Goal: Task Accomplishment & Management: Use online tool/utility

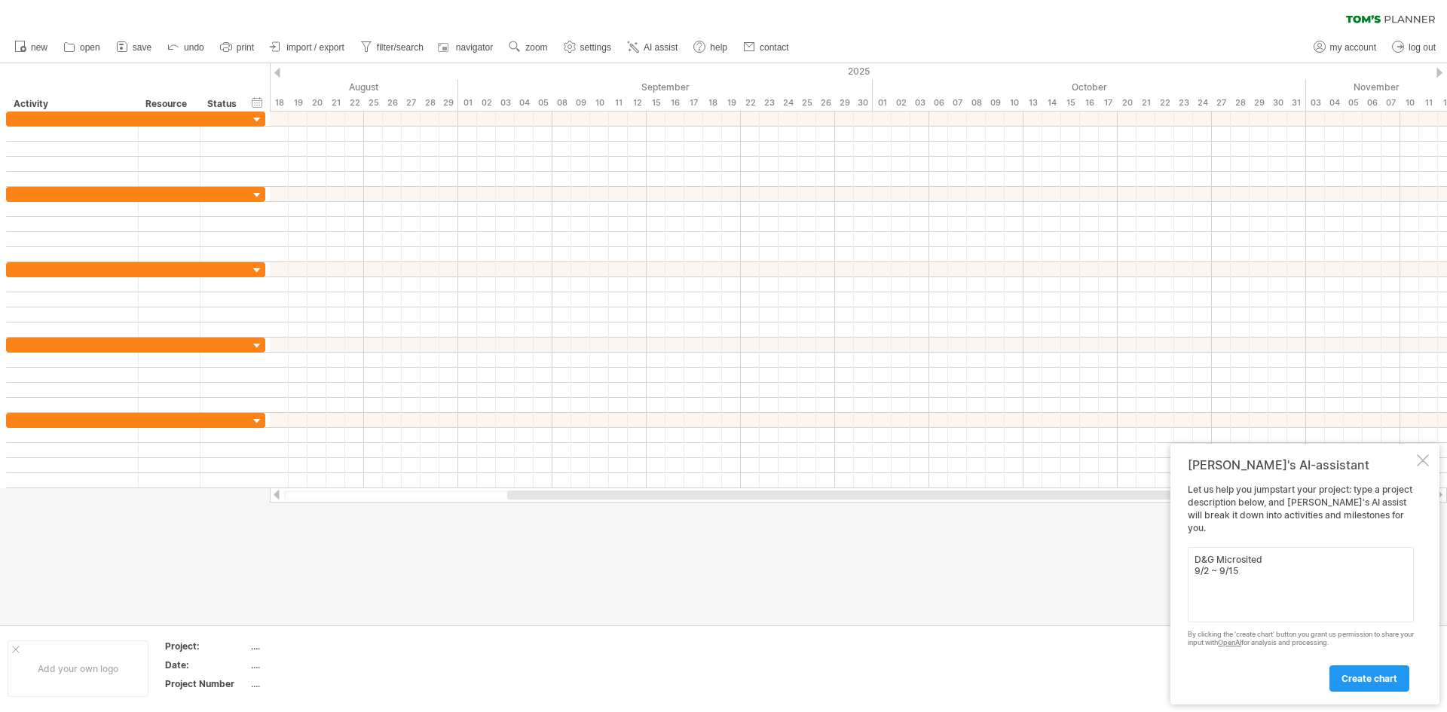
click at [1304, 555] on textarea "D&G Microsited 9/2 ~ 9/15" at bounding box center [1301, 584] width 226 height 75
type textarea "D&G Microsite 9/2 ~ 9/15"
click at [1345, 673] on span "create chart" at bounding box center [1369, 678] width 56 height 11
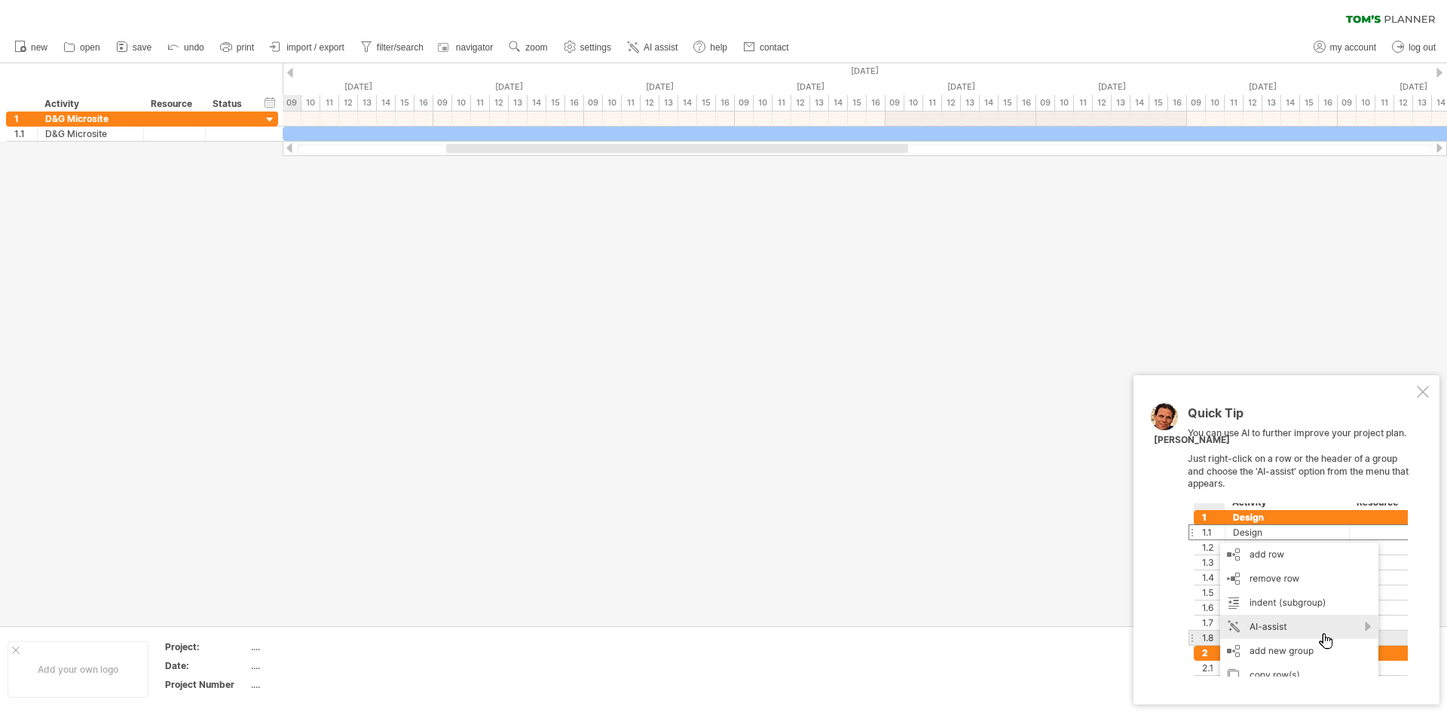
click at [1422, 388] on div at bounding box center [1423, 392] width 12 height 12
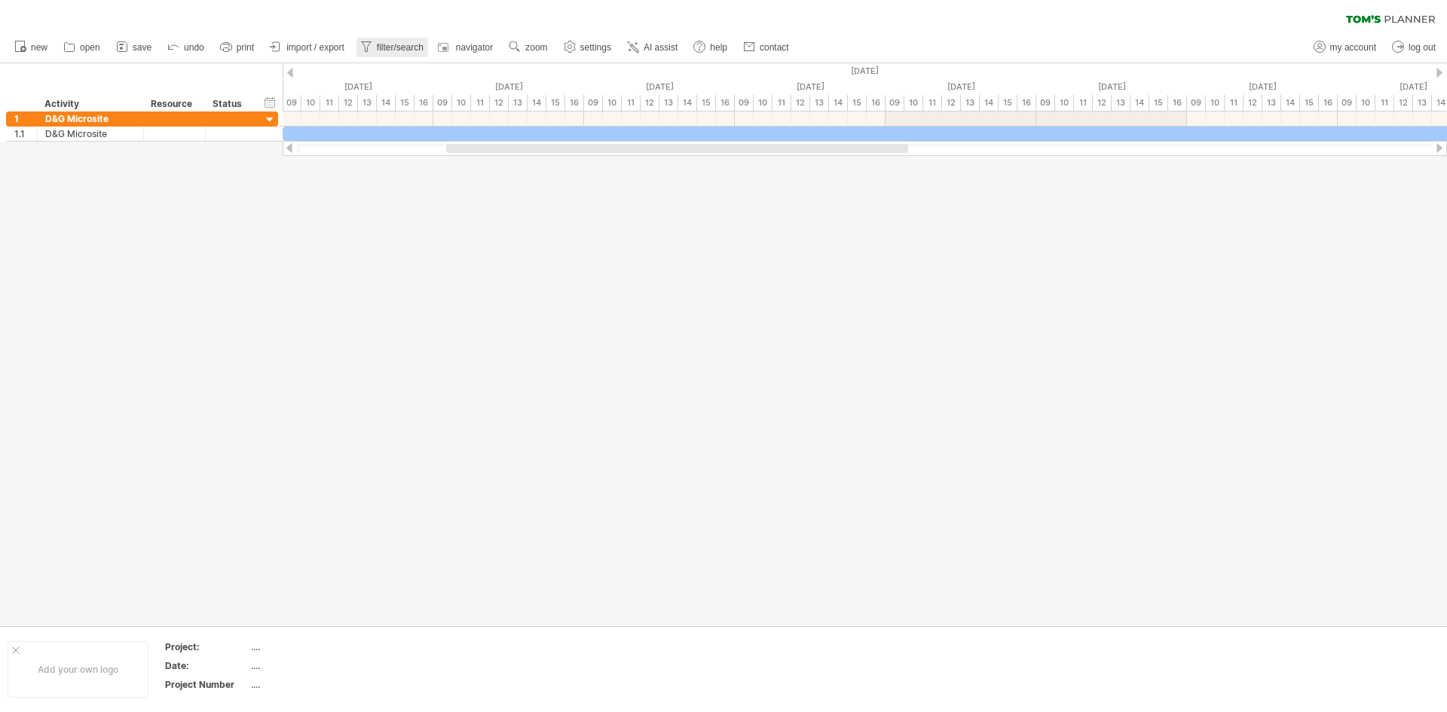
click at [405, 50] on span "filter/search" at bounding box center [400, 47] width 47 height 11
type input "**********"
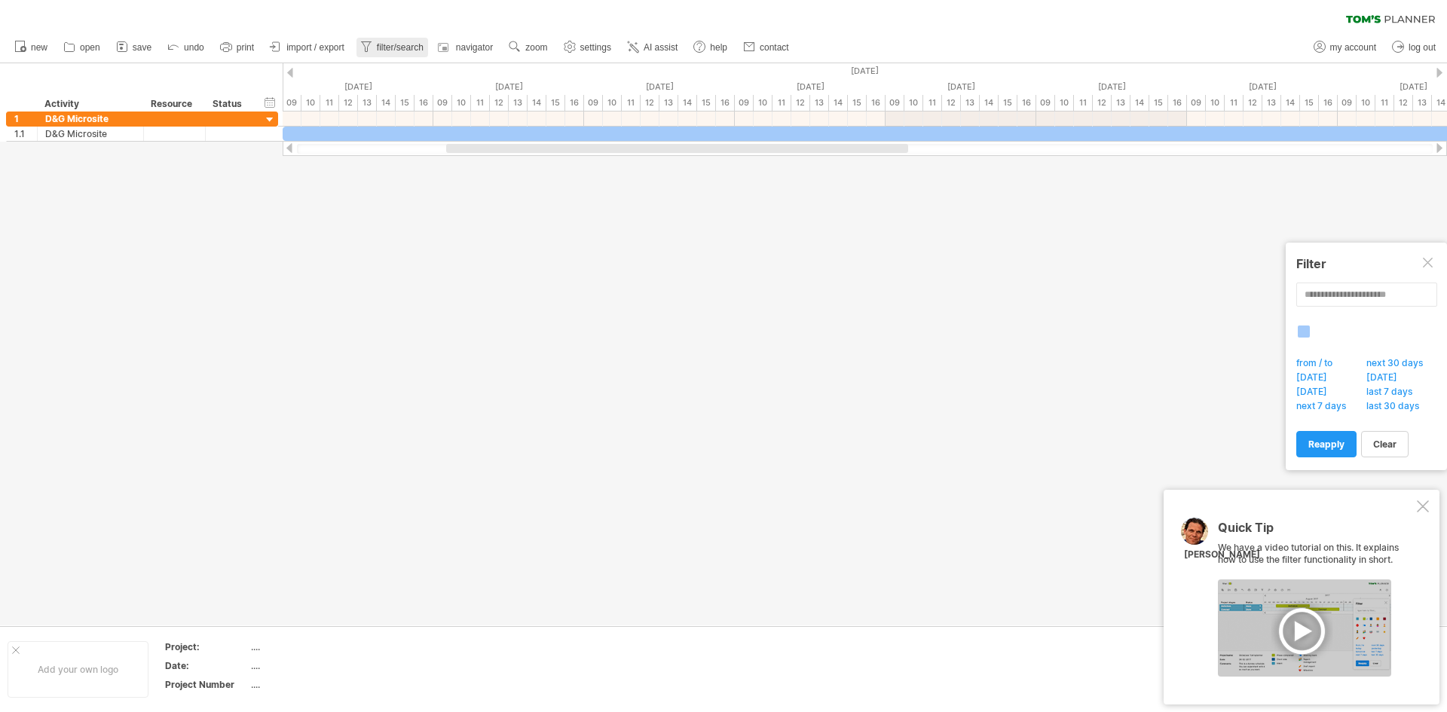
click at [405, 50] on span "filter/search" at bounding box center [400, 47] width 47 height 11
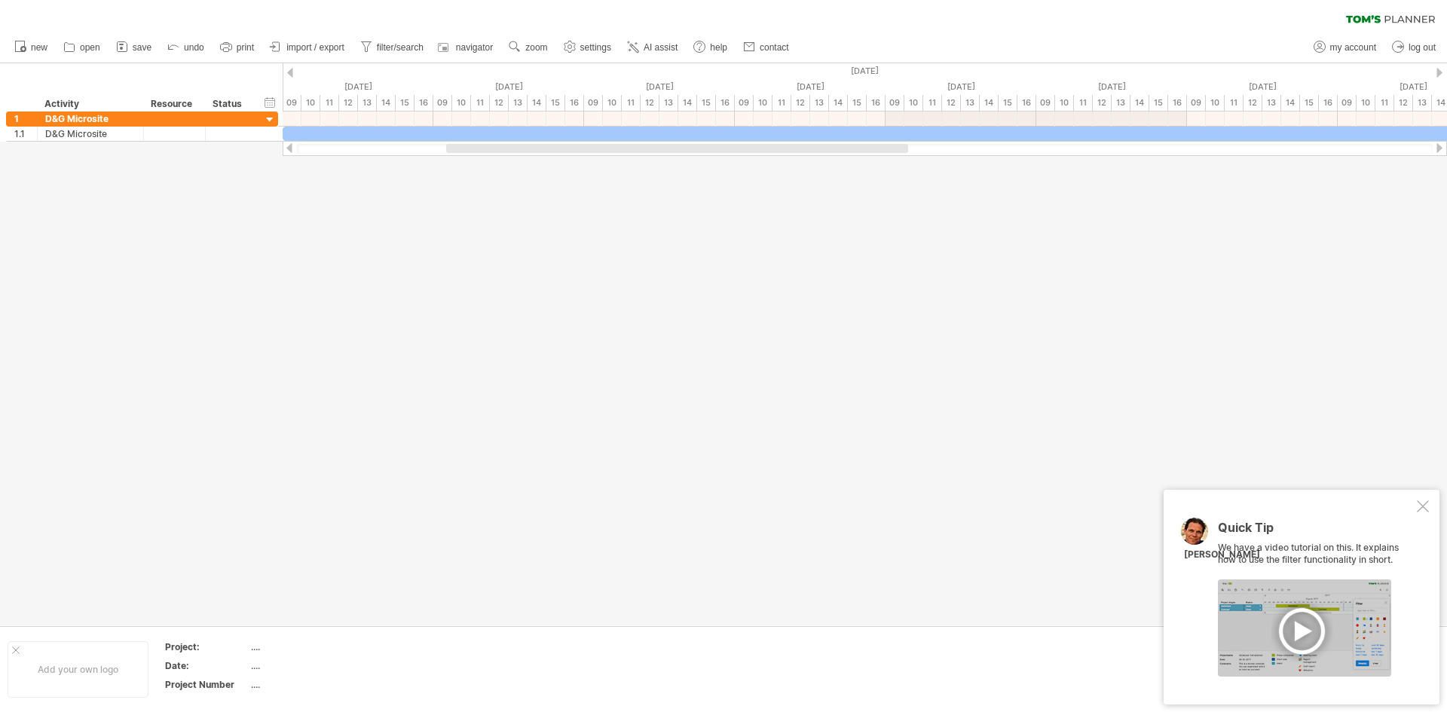
click at [1432, 503] on div "Quick Tip We have a video tutorial on this. It explains how to use the filter f…" at bounding box center [1301, 597] width 276 height 215
drag, startPoint x: 1432, startPoint y: 503, endPoint x: 1425, endPoint y: 508, distance: 8.2
click at [1425, 508] on div "Quick Tip We have a video tutorial on this. It explains how to use the filter f…" at bounding box center [1301, 597] width 276 height 215
click at [1425, 508] on div at bounding box center [1423, 506] width 12 height 12
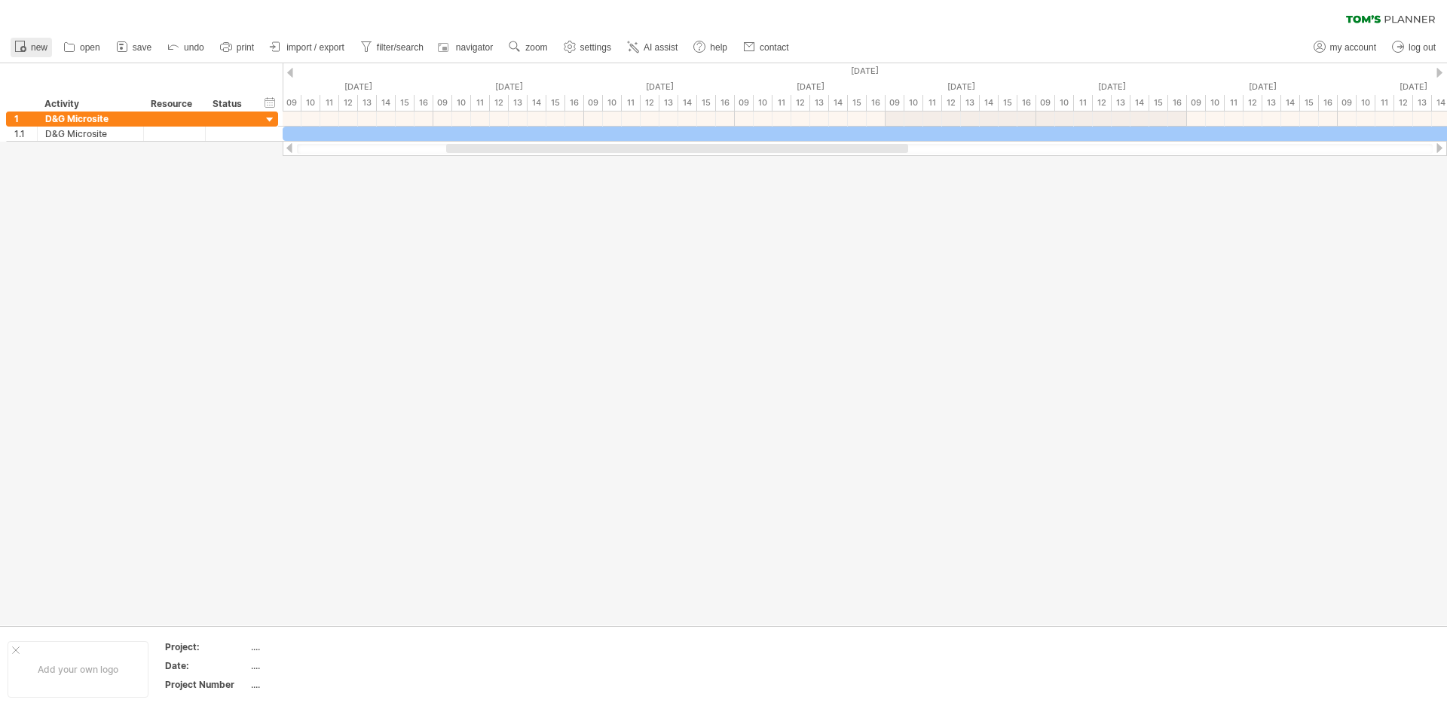
click at [33, 44] on span "new" at bounding box center [39, 47] width 17 height 11
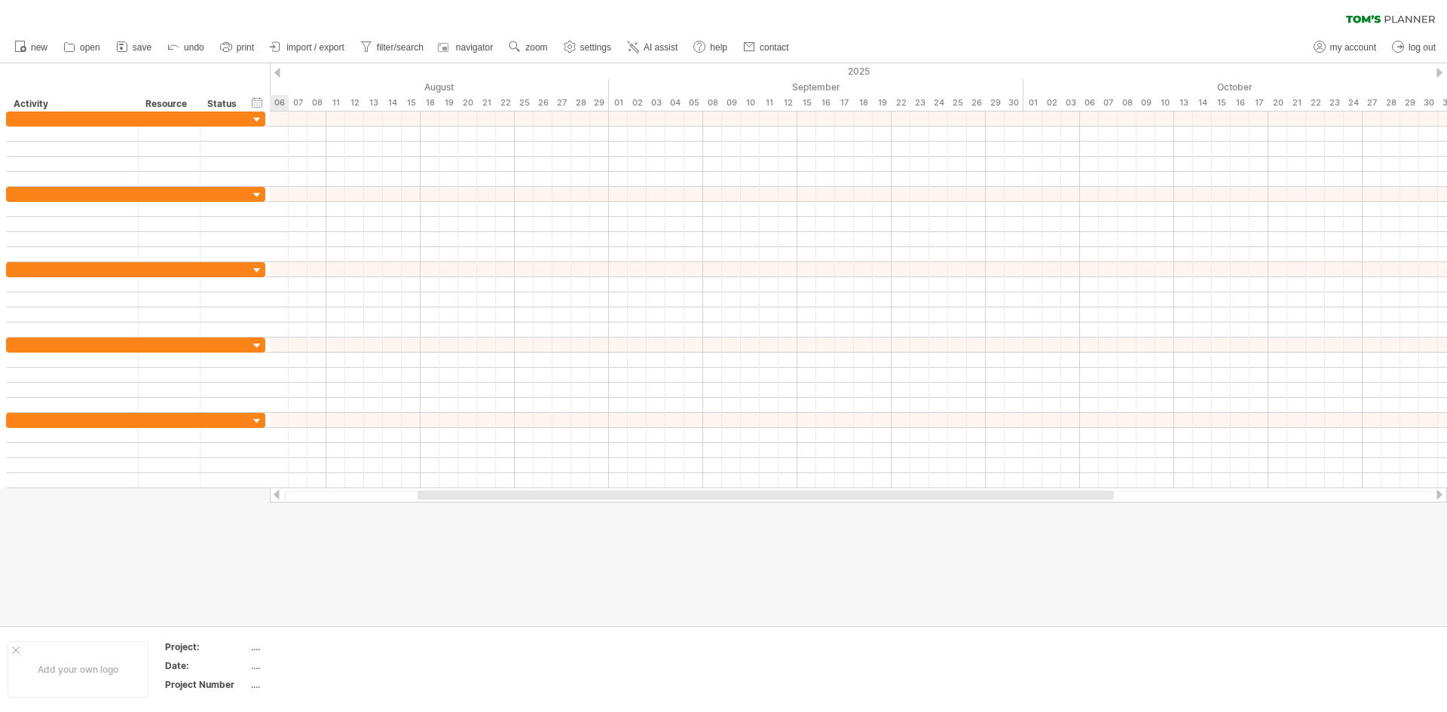
drag, startPoint x: 537, startPoint y: 497, endPoint x: 416, endPoint y: 531, distance: 126.0
click at [416, 531] on div "Trying to reach [DOMAIN_NAME] Connected again... 0% clear filter new" at bounding box center [723, 356] width 1447 height 712
click at [670, 44] on span "AI assist" at bounding box center [661, 47] width 34 height 11
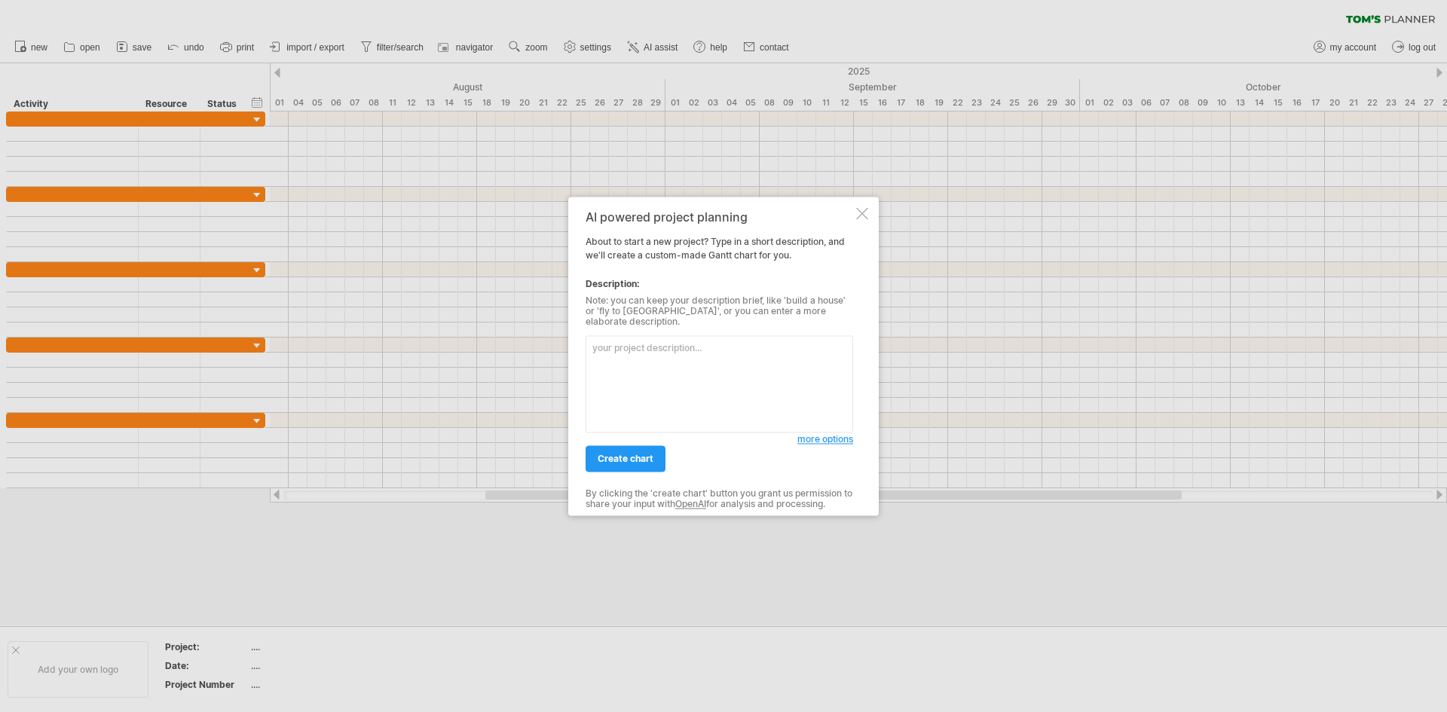
click at [699, 409] on textarea at bounding box center [719, 383] width 268 height 97
type textarea "D&G Microsite 9/2 ~ 9/15 [PERSON_NAME]"
click at [615, 454] on span "create chart" at bounding box center [626, 458] width 56 height 11
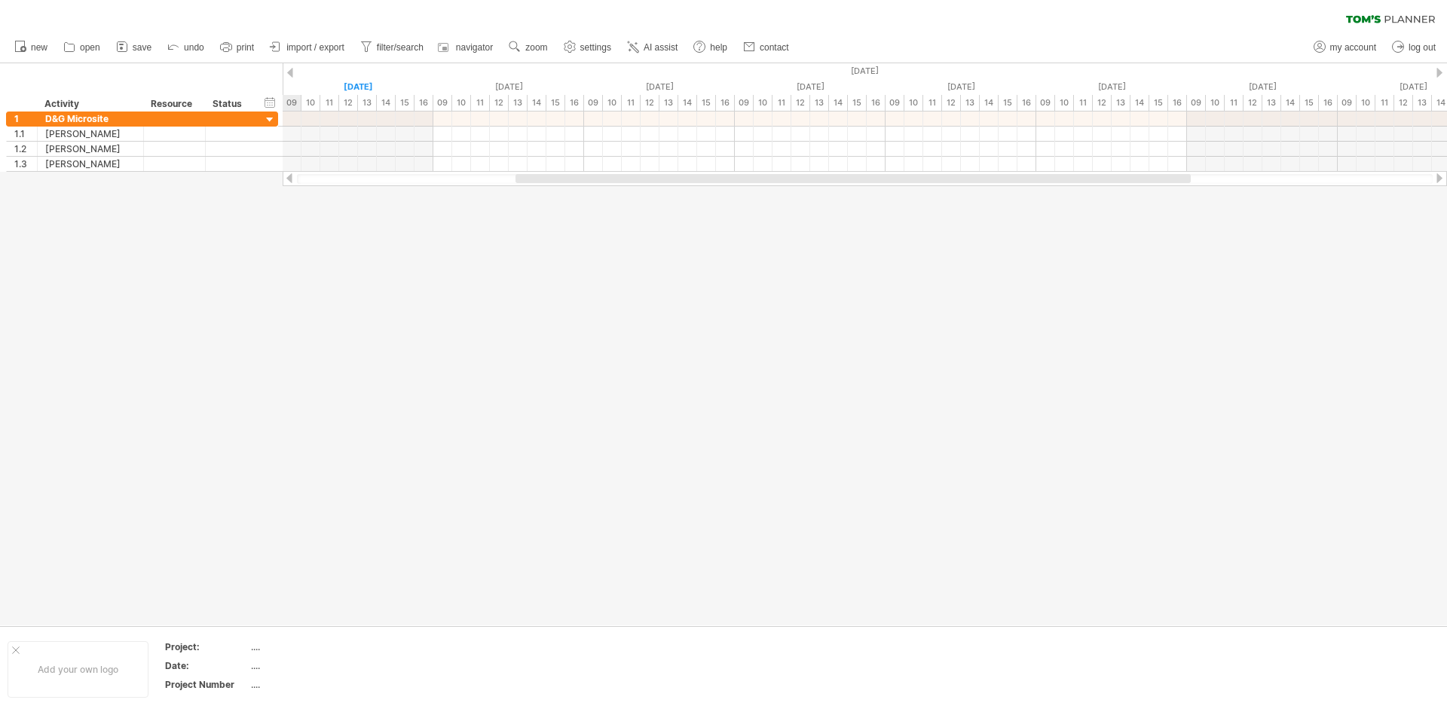
drag, startPoint x: 654, startPoint y: 173, endPoint x: 625, endPoint y: 176, distance: 28.8
click at [625, 176] on div at bounding box center [865, 178] width 1164 height 15
drag, startPoint x: 625, startPoint y: 176, endPoint x: 613, endPoint y: 176, distance: 12.1
click at [613, 176] on div at bounding box center [841, 178] width 675 height 9
drag, startPoint x: 613, startPoint y: 176, endPoint x: 322, endPoint y: 243, distance: 299.1
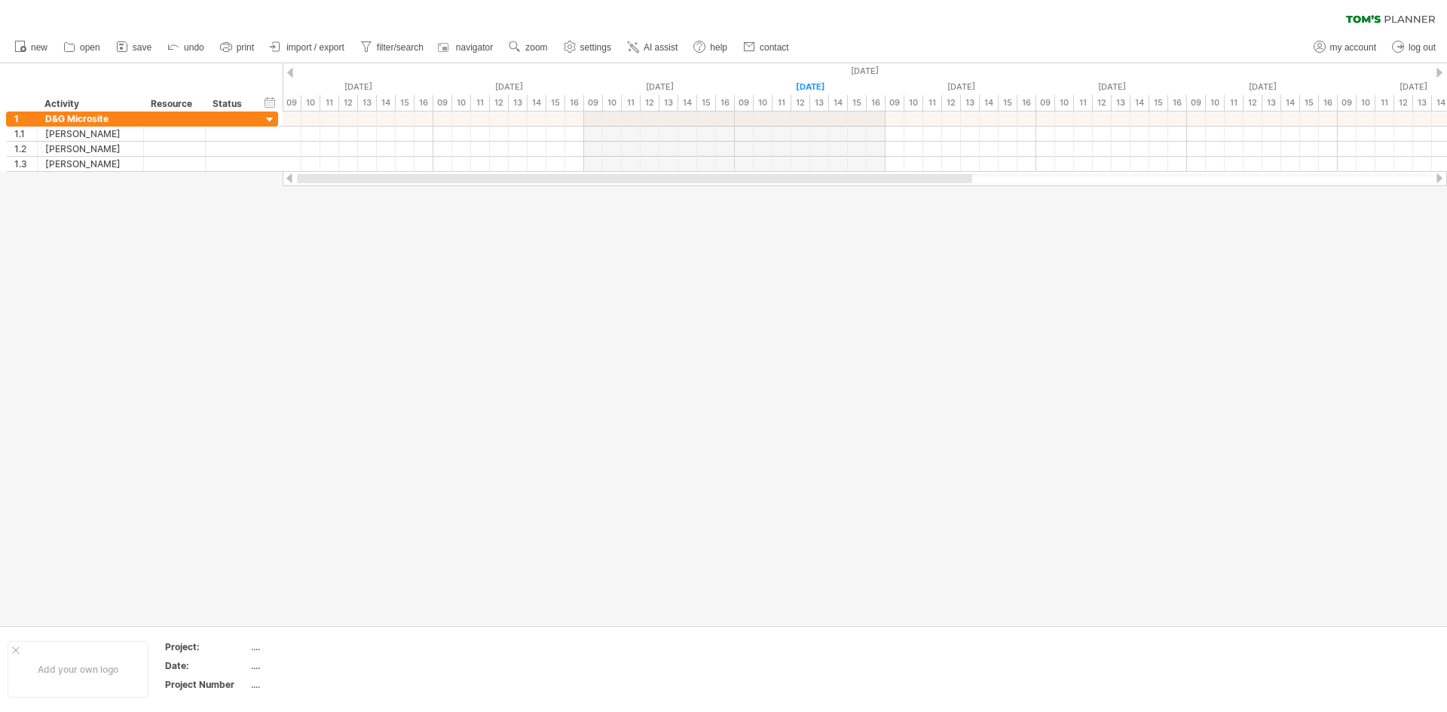
click at [322, 243] on div "Trying to reach [DOMAIN_NAME] Connected again... 0% clear filter new 1" at bounding box center [723, 356] width 1447 height 712
click at [286, 179] on div at bounding box center [289, 178] width 12 height 10
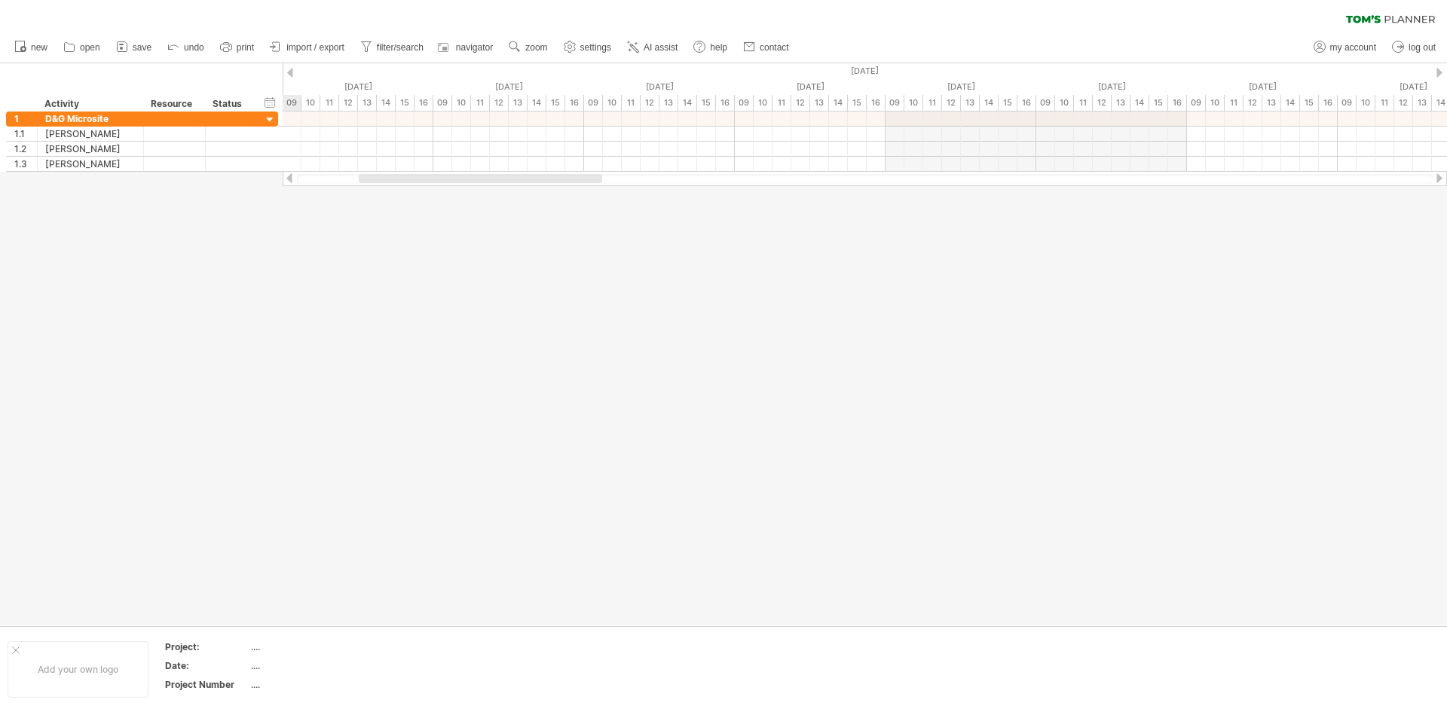
click at [286, 179] on div at bounding box center [289, 178] width 12 height 10
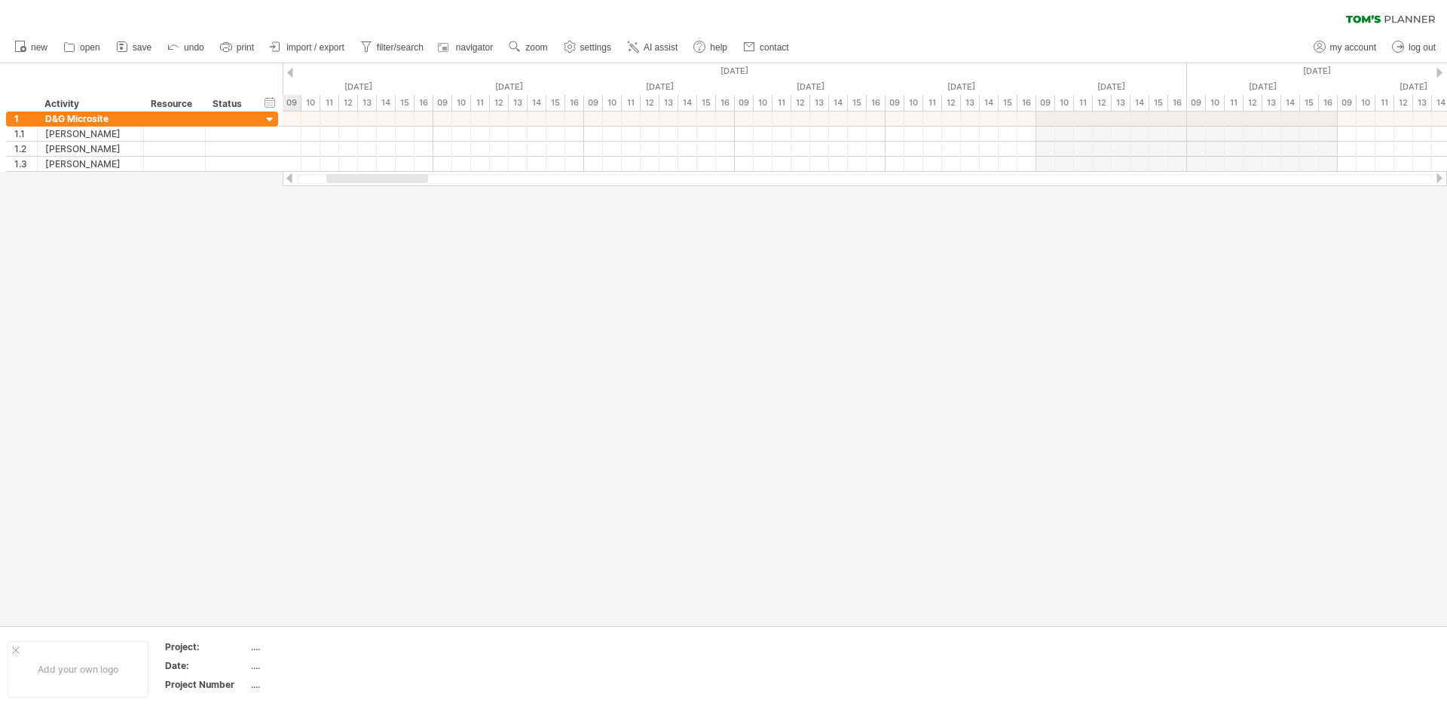
click at [286, 179] on div at bounding box center [289, 178] width 12 height 10
click at [1434, 182] on div at bounding box center [1439, 178] width 12 height 10
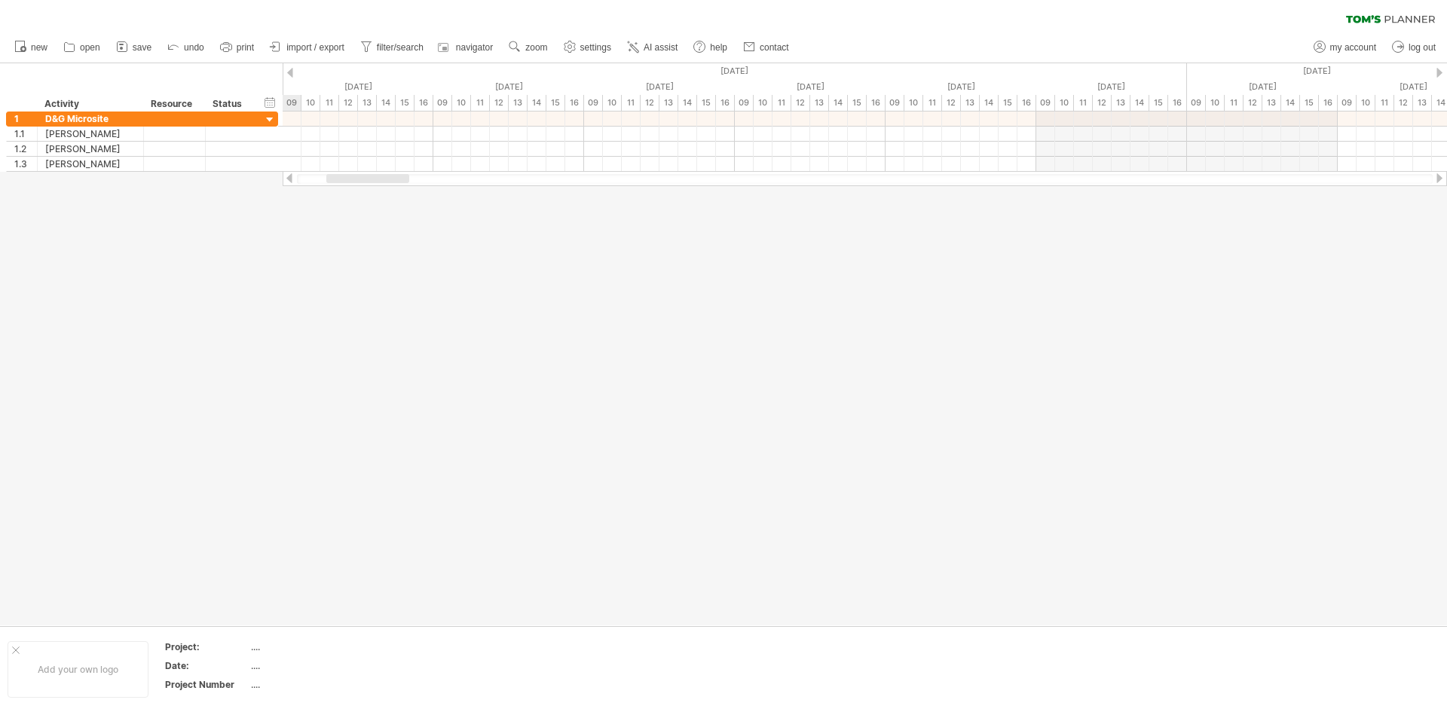
click at [1434, 182] on div at bounding box center [1439, 178] width 12 height 10
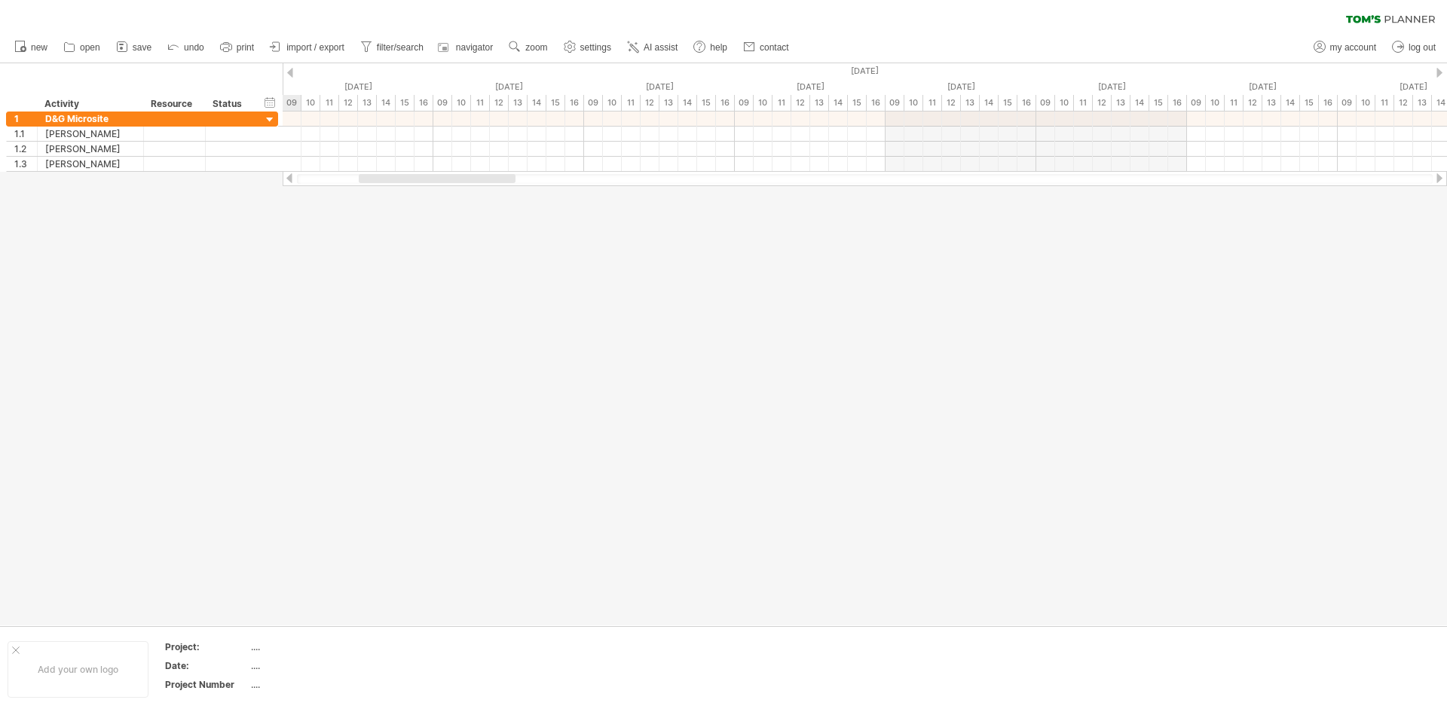
click at [1434, 182] on div at bounding box center [1439, 178] width 12 height 10
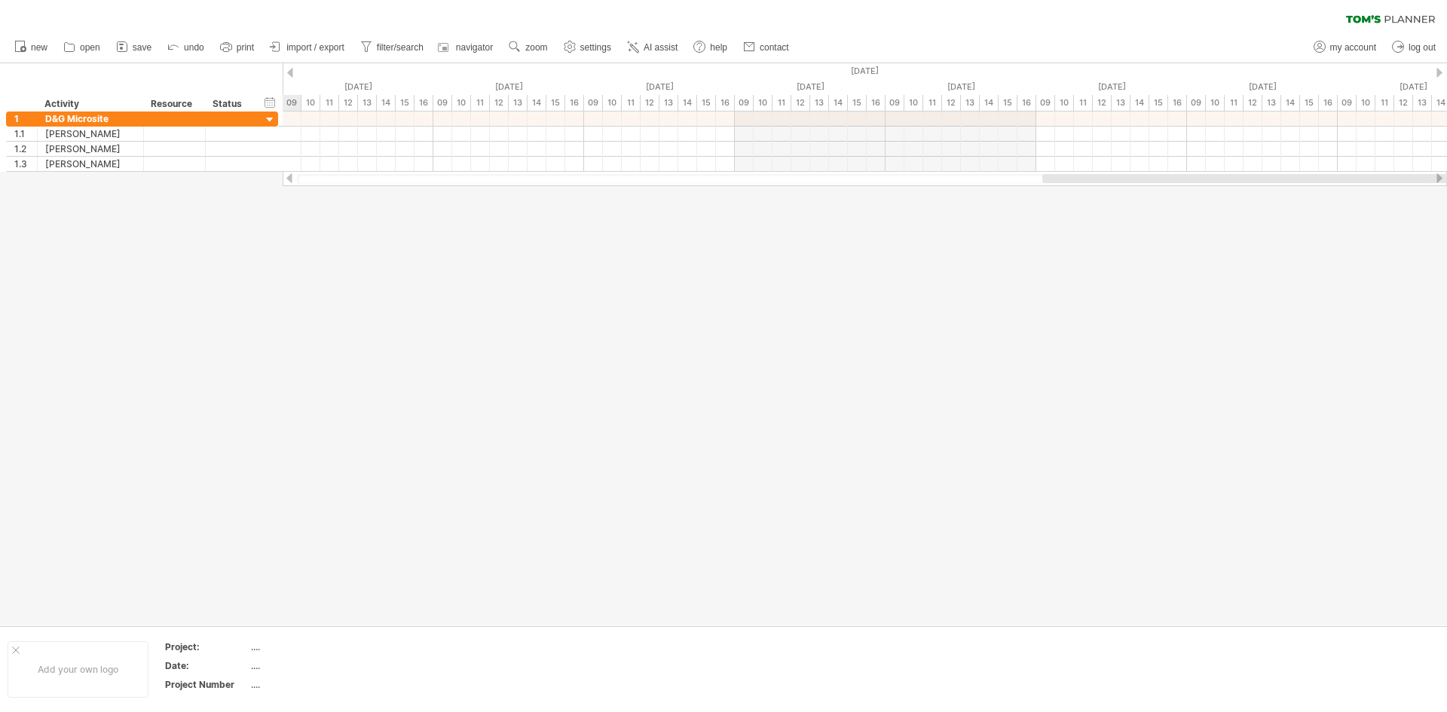
click at [1434, 182] on div at bounding box center [1439, 178] width 12 height 10
click at [286, 179] on div at bounding box center [289, 178] width 12 height 10
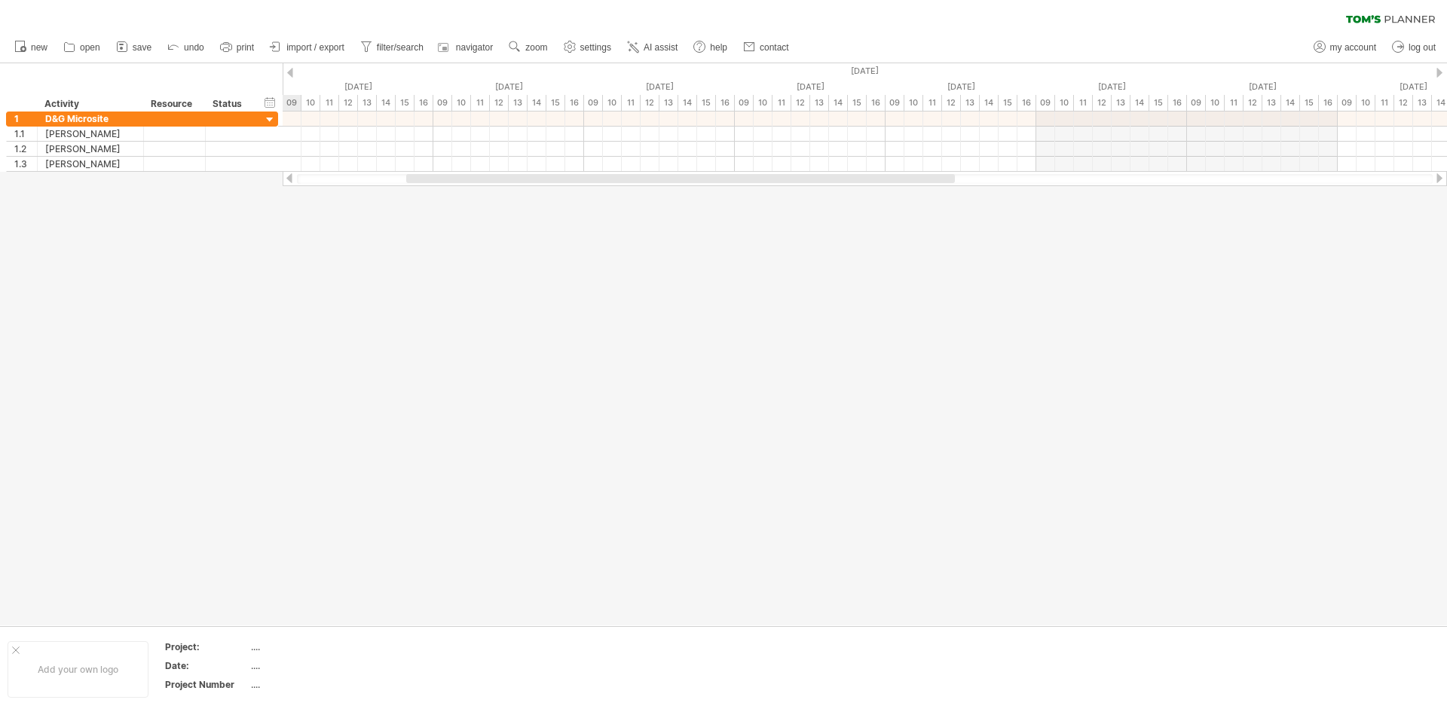
click at [286, 179] on div at bounding box center [289, 178] width 12 height 10
drag, startPoint x: 164, startPoint y: 273, endPoint x: 337, endPoint y: 177, distance: 197.3
click at [337, 177] on div "Trying to reach [DOMAIN_NAME] Connected again... 0% clear filter new 1" at bounding box center [723, 356] width 1447 height 712
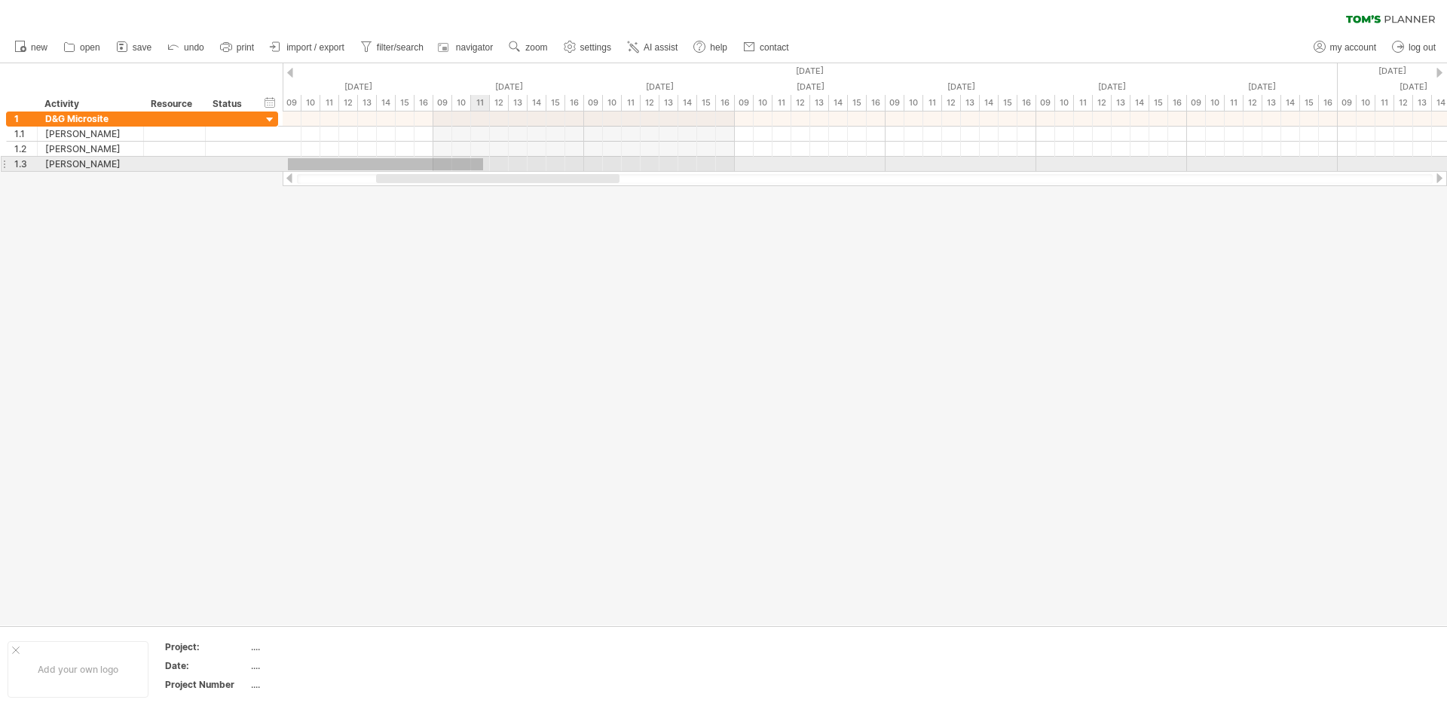
drag, startPoint x: 288, startPoint y: 158, endPoint x: 486, endPoint y: 170, distance: 198.5
click at [486, 170] on div at bounding box center [865, 164] width 1164 height 15
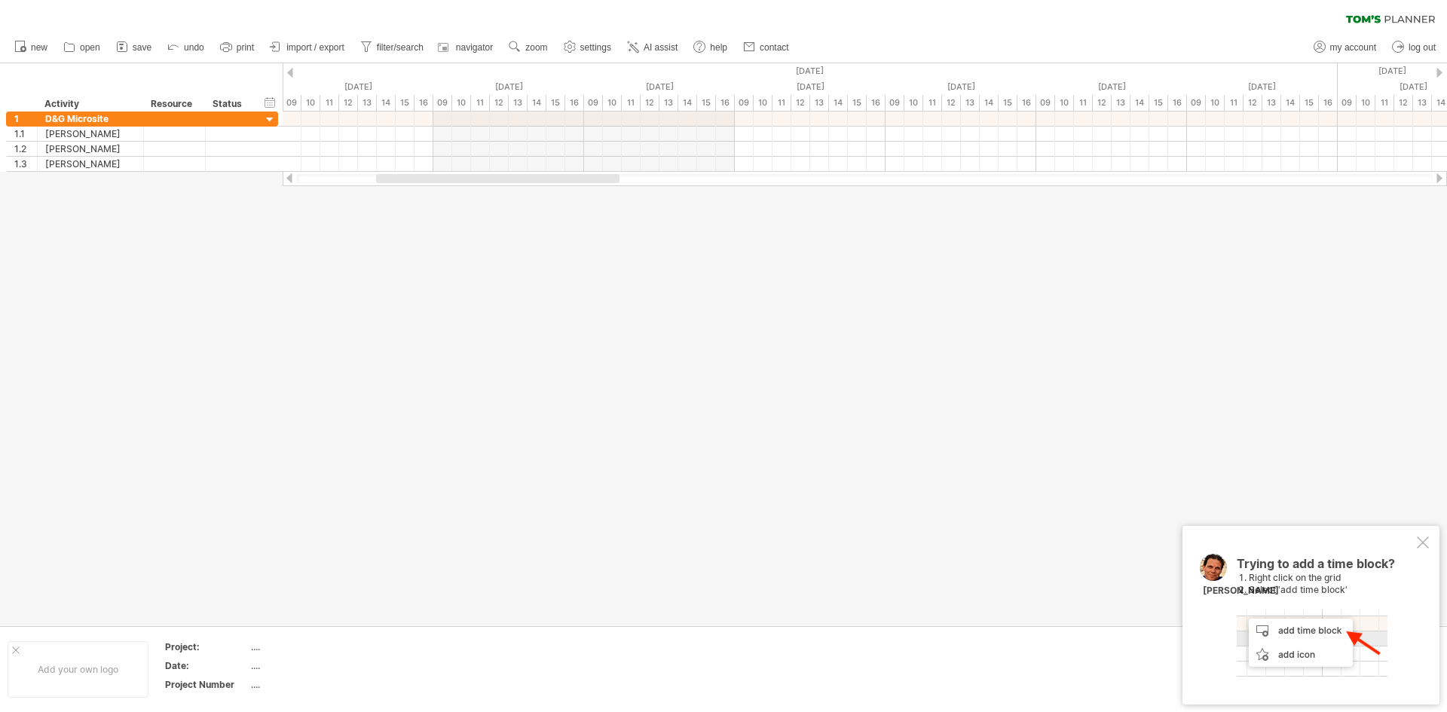
click at [1420, 539] on div at bounding box center [1423, 543] width 12 height 12
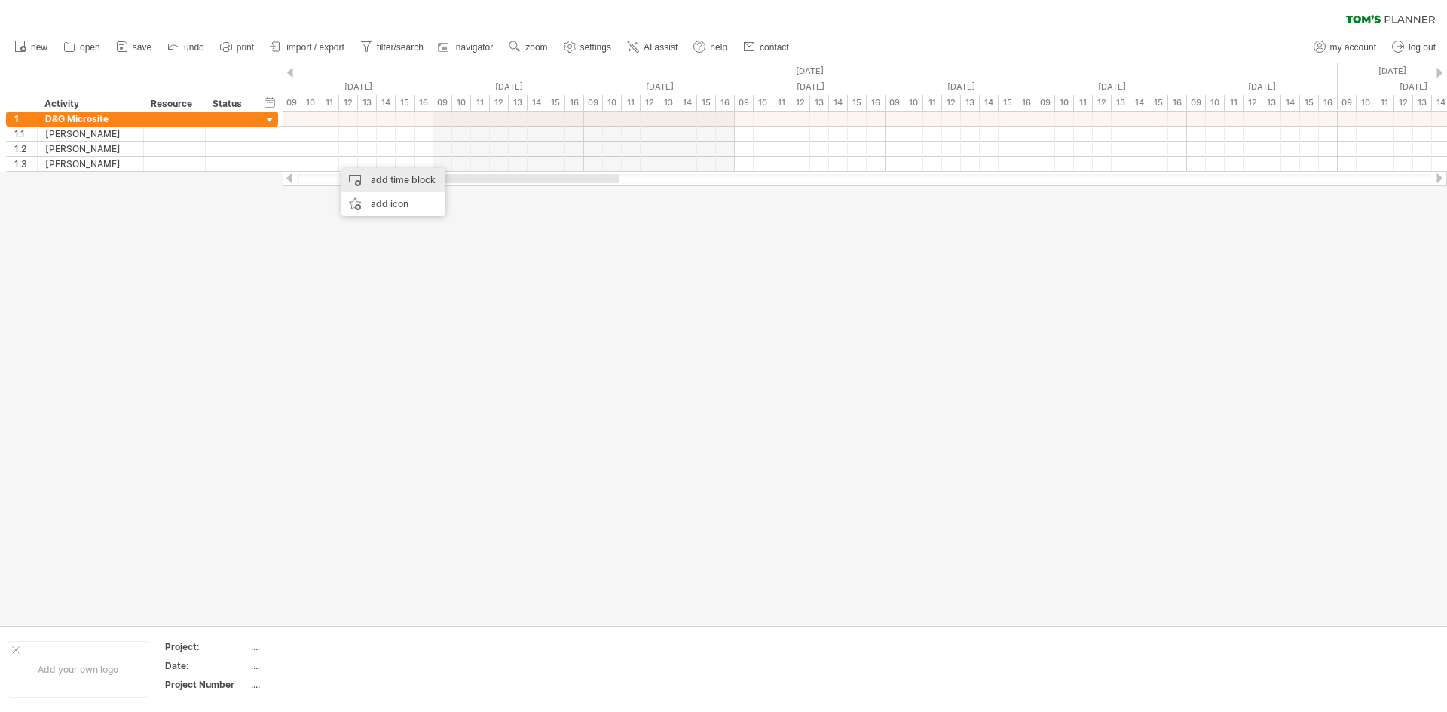
click at [371, 184] on div "add time block" at bounding box center [393, 180] width 104 height 24
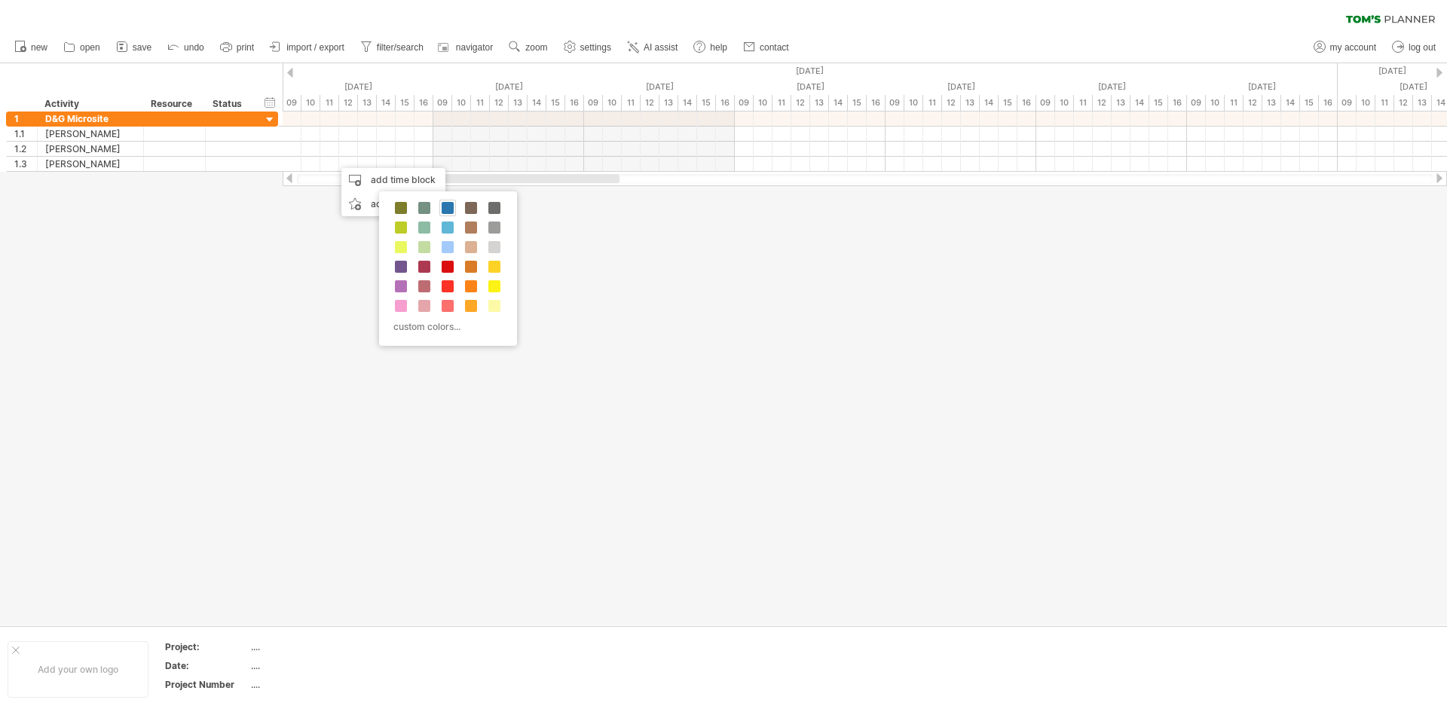
click at [448, 207] on span at bounding box center [448, 208] width 12 height 12
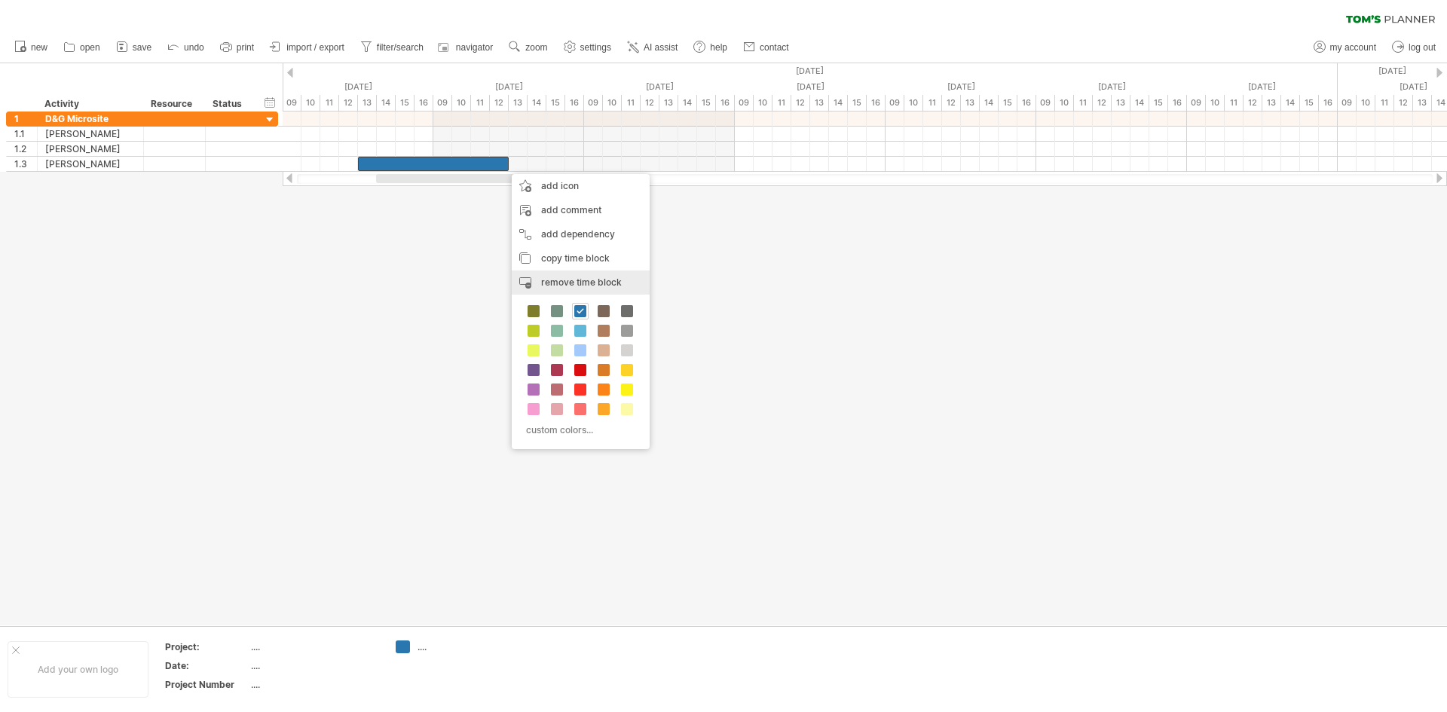
click at [595, 283] on span "remove time block" at bounding box center [581, 282] width 81 height 11
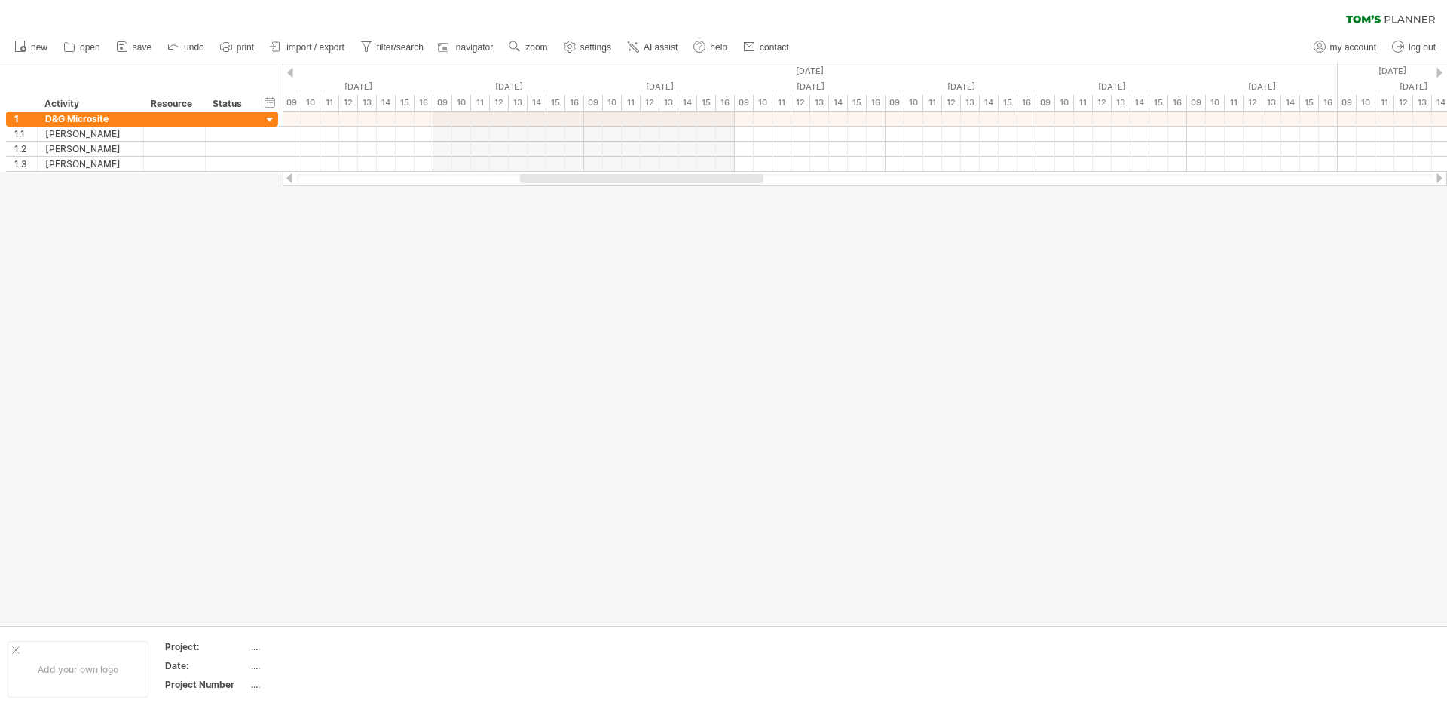
click at [506, 281] on div at bounding box center [723, 344] width 1447 height 562
click at [653, 47] on span "AI assist" at bounding box center [661, 47] width 34 height 11
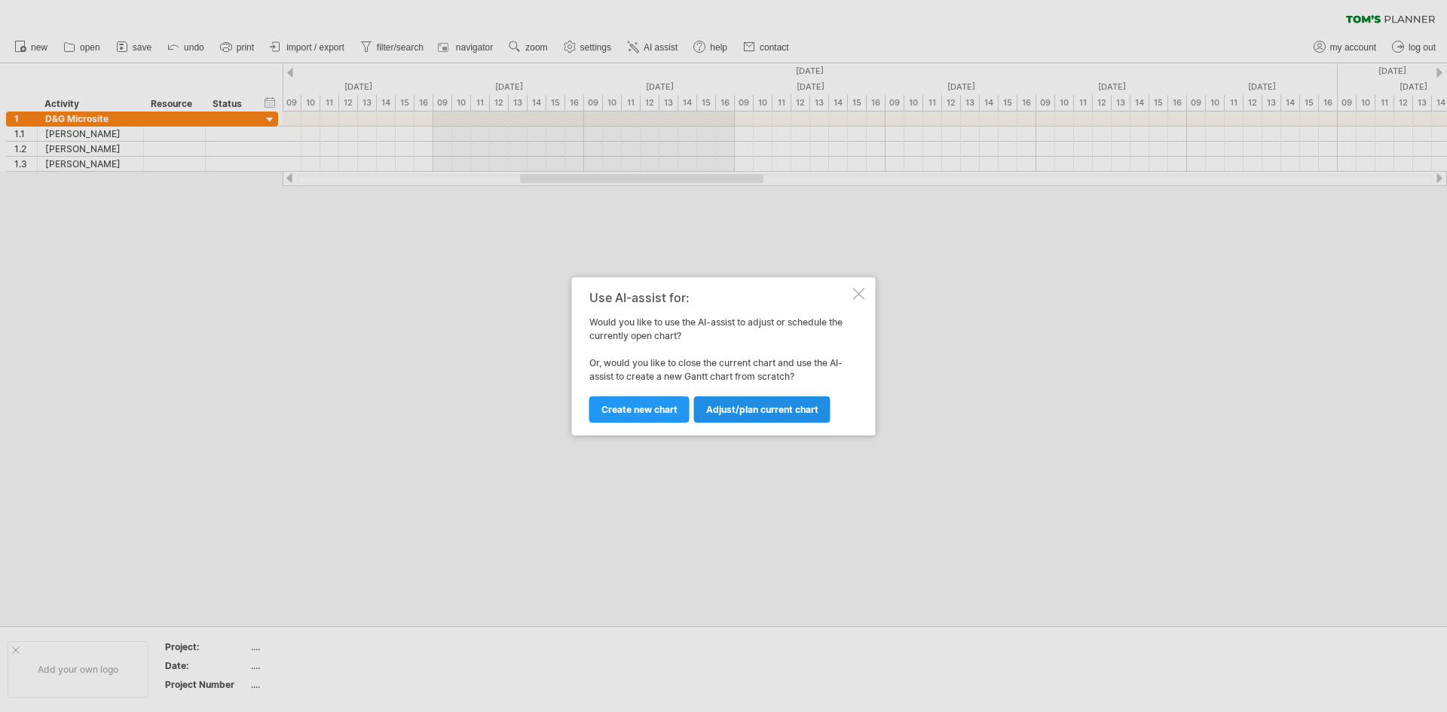
click at [739, 411] on span "Adjust/plan current chart" at bounding box center [762, 409] width 112 height 11
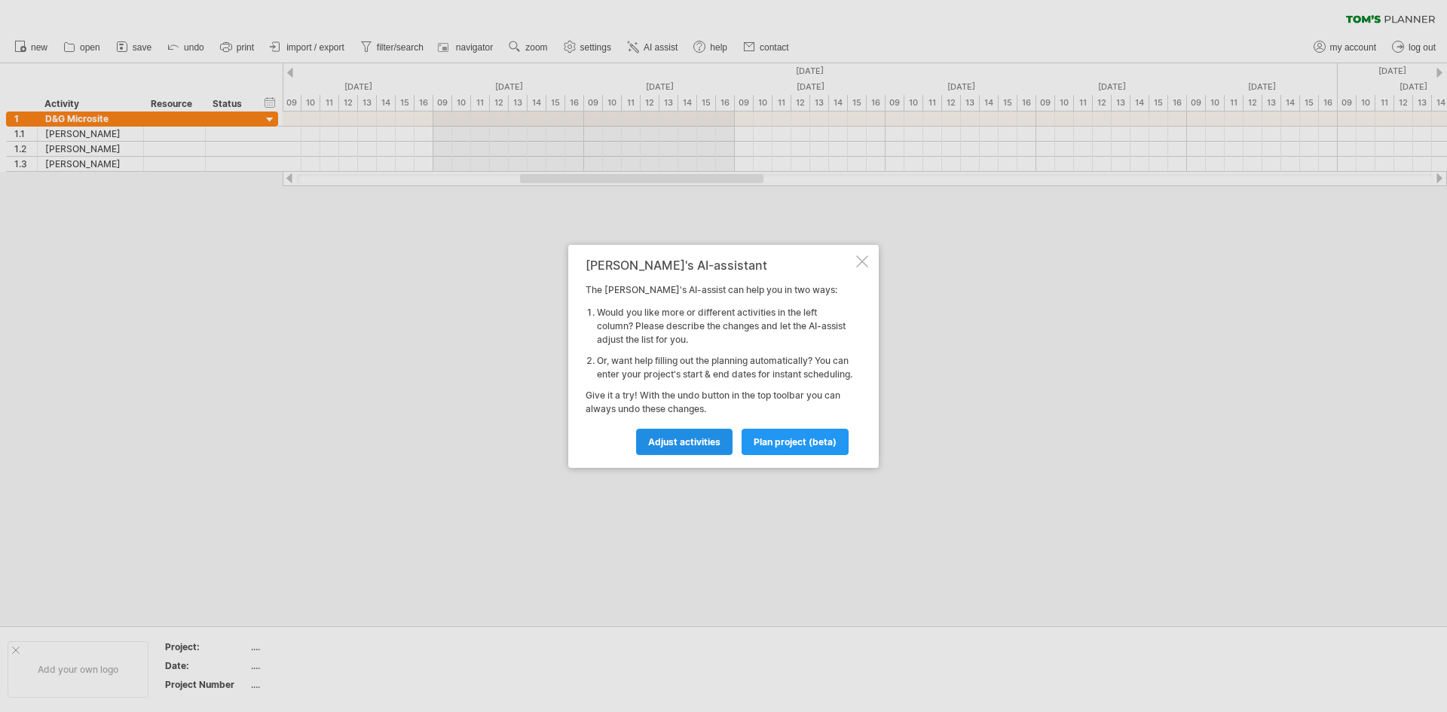
click at [679, 446] on span "Adjust activities" at bounding box center [684, 441] width 72 height 11
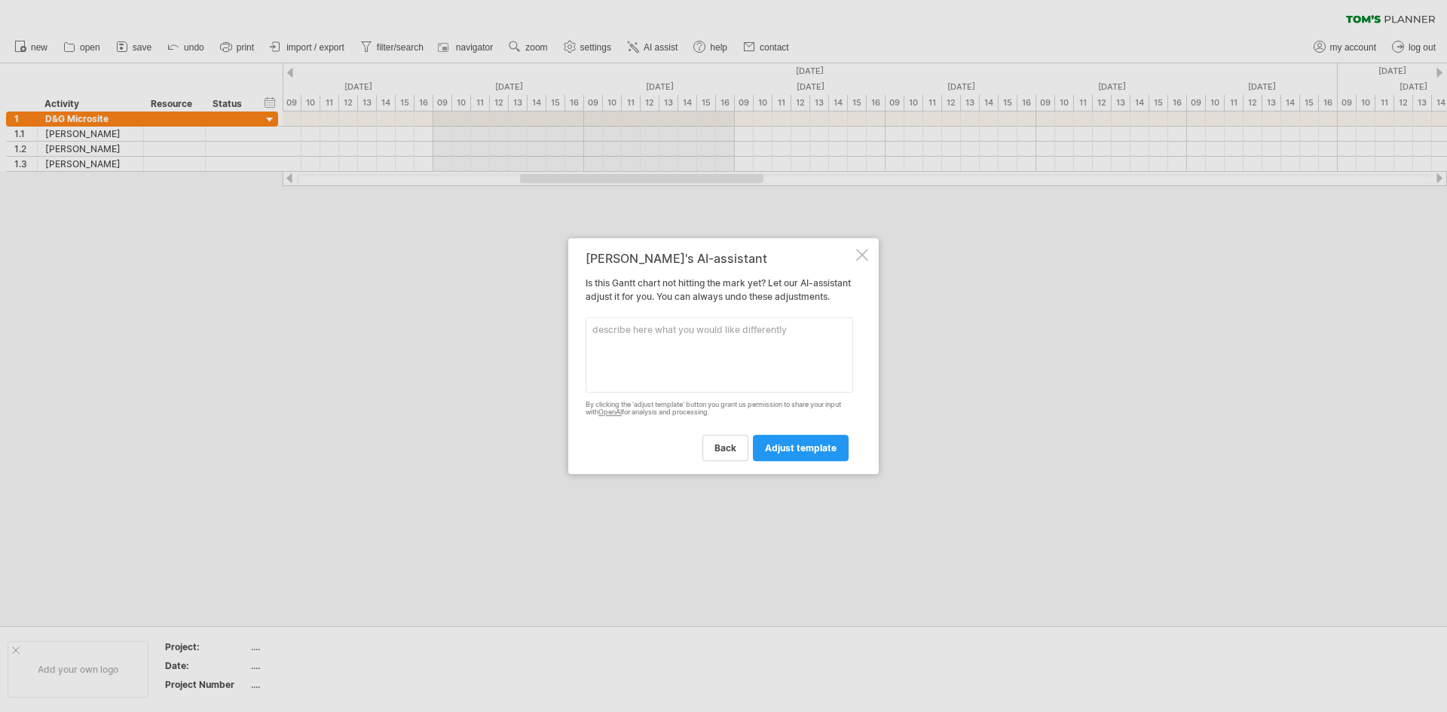
click at [718, 368] on textarea at bounding box center [719, 354] width 268 height 75
type textarea "[PERSON_NAME] add"
click at [721, 454] on span "back" at bounding box center [725, 447] width 22 height 11
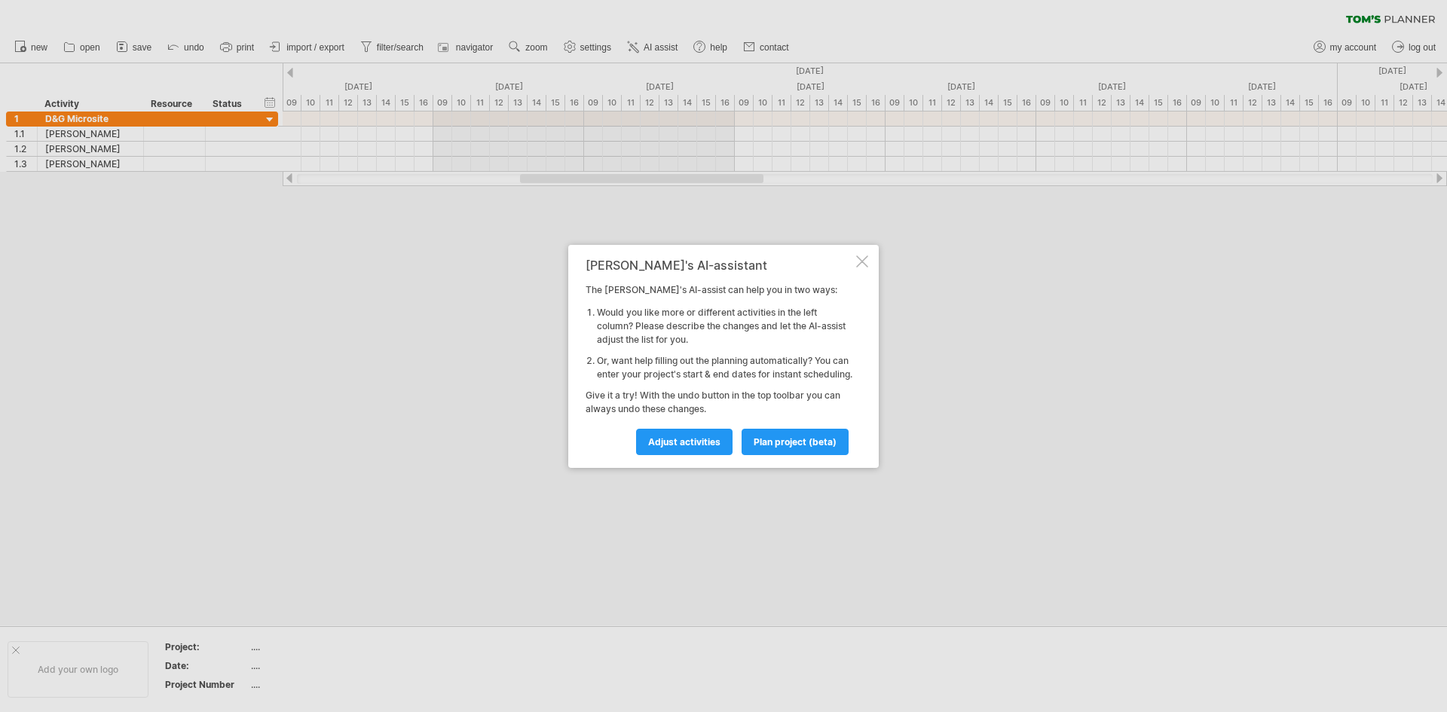
click at [858, 258] on div at bounding box center [862, 261] width 12 height 12
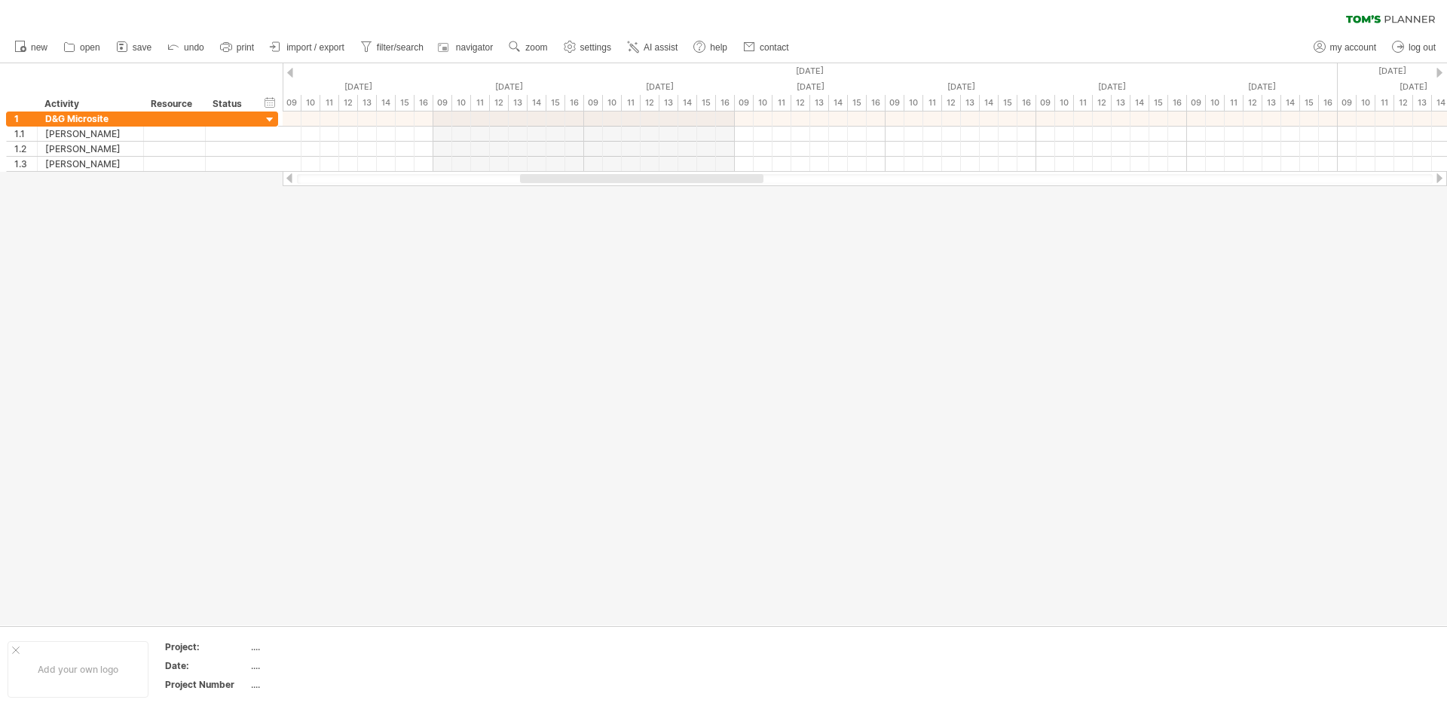
click at [585, 321] on div at bounding box center [723, 344] width 1447 height 562
click at [657, 48] on span "AI assist" at bounding box center [661, 47] width 34 height 11
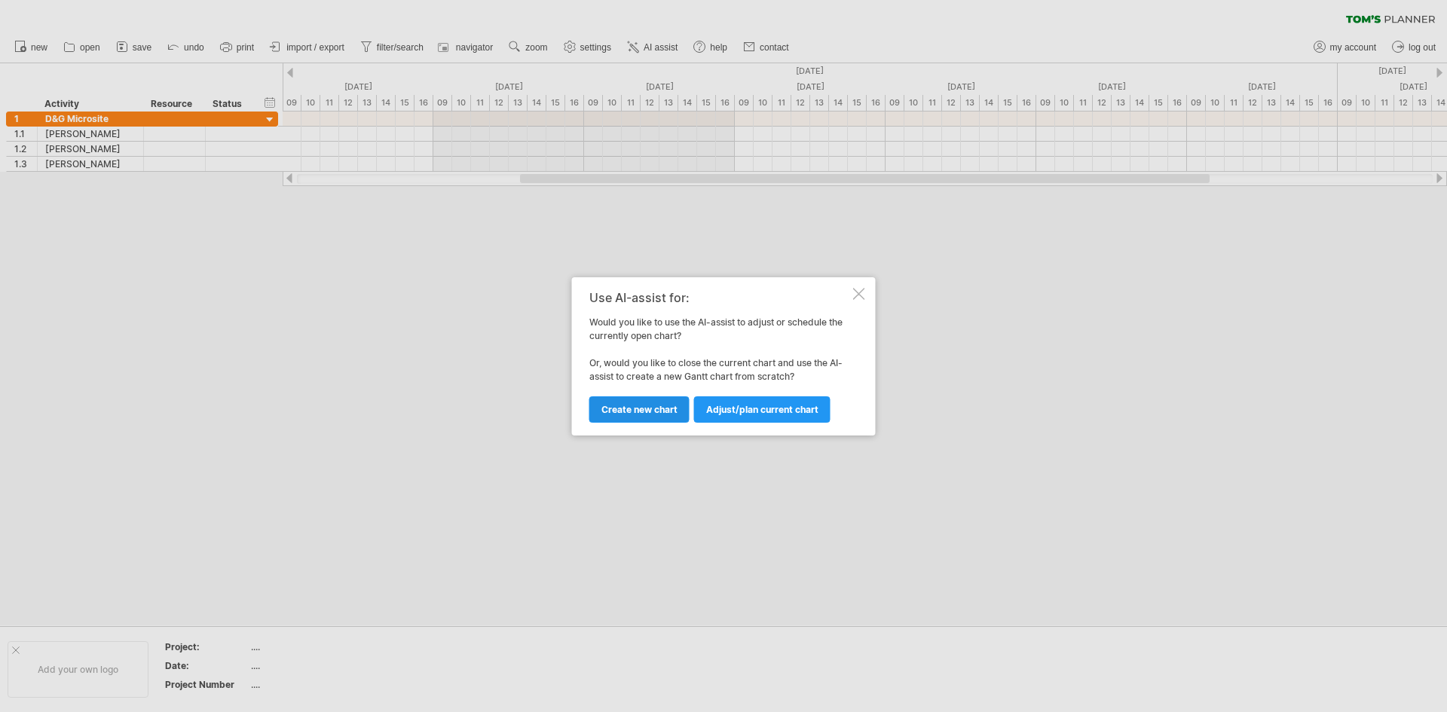
click at [652, 412] on span "Create new chart" at bounding box center [639, 409] width 76 height 11
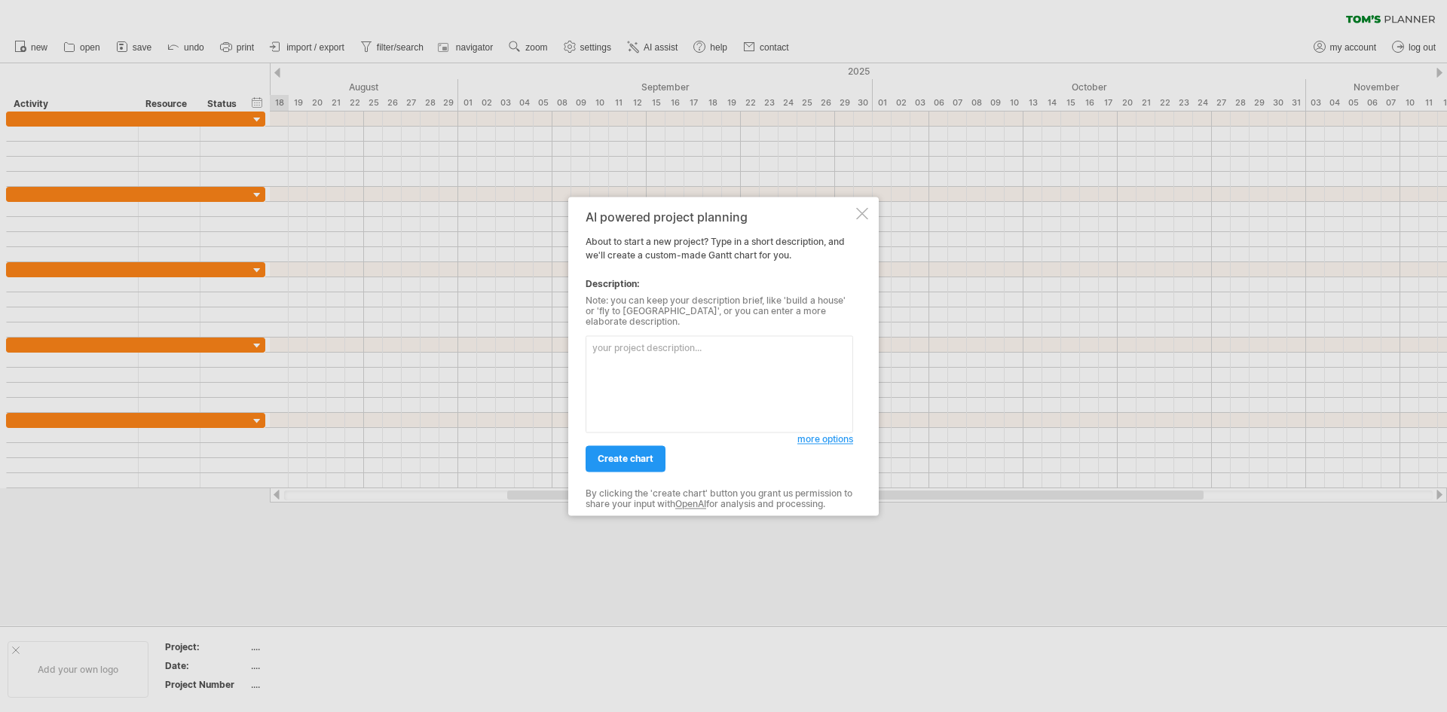
click at [862, 218] on div at bounding box center [862, 213] width 12 height 12
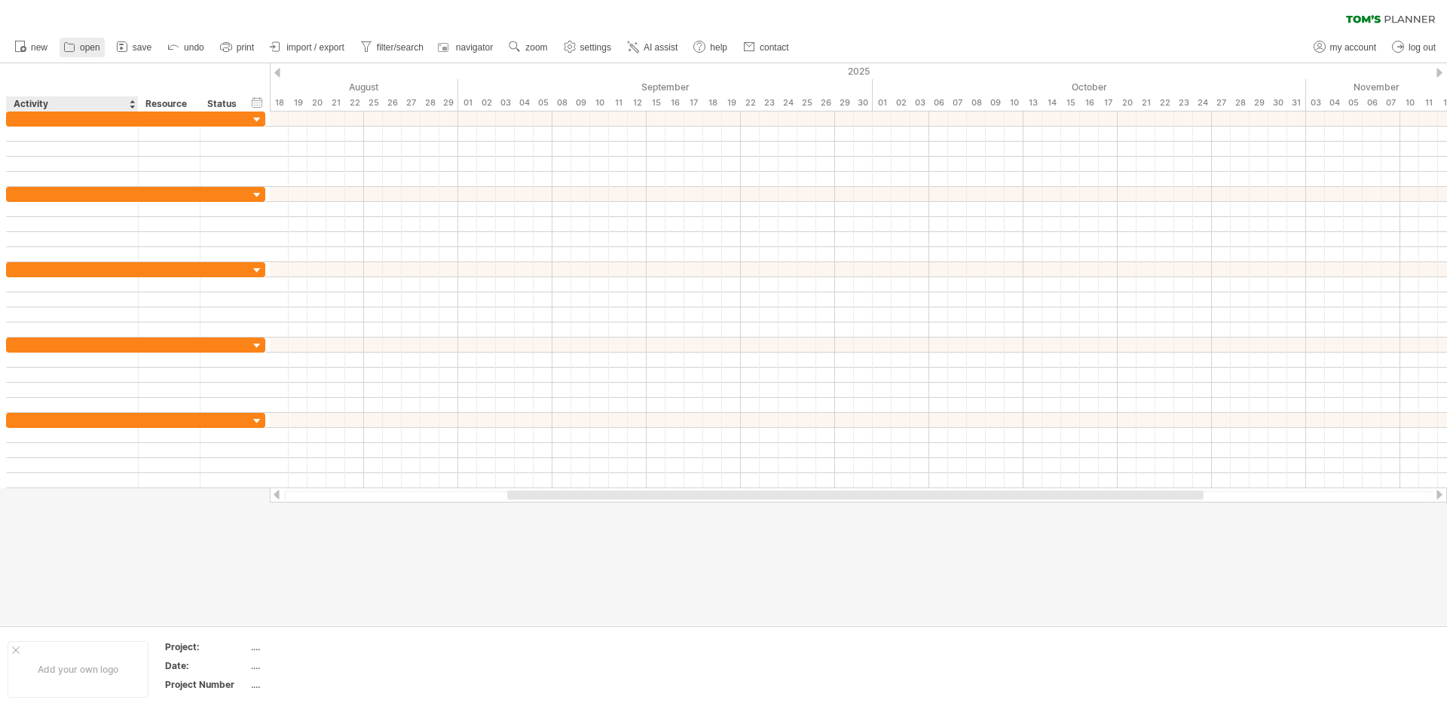
click at [67, 54] on div at bounding box center [69, 47] width 15 height 15
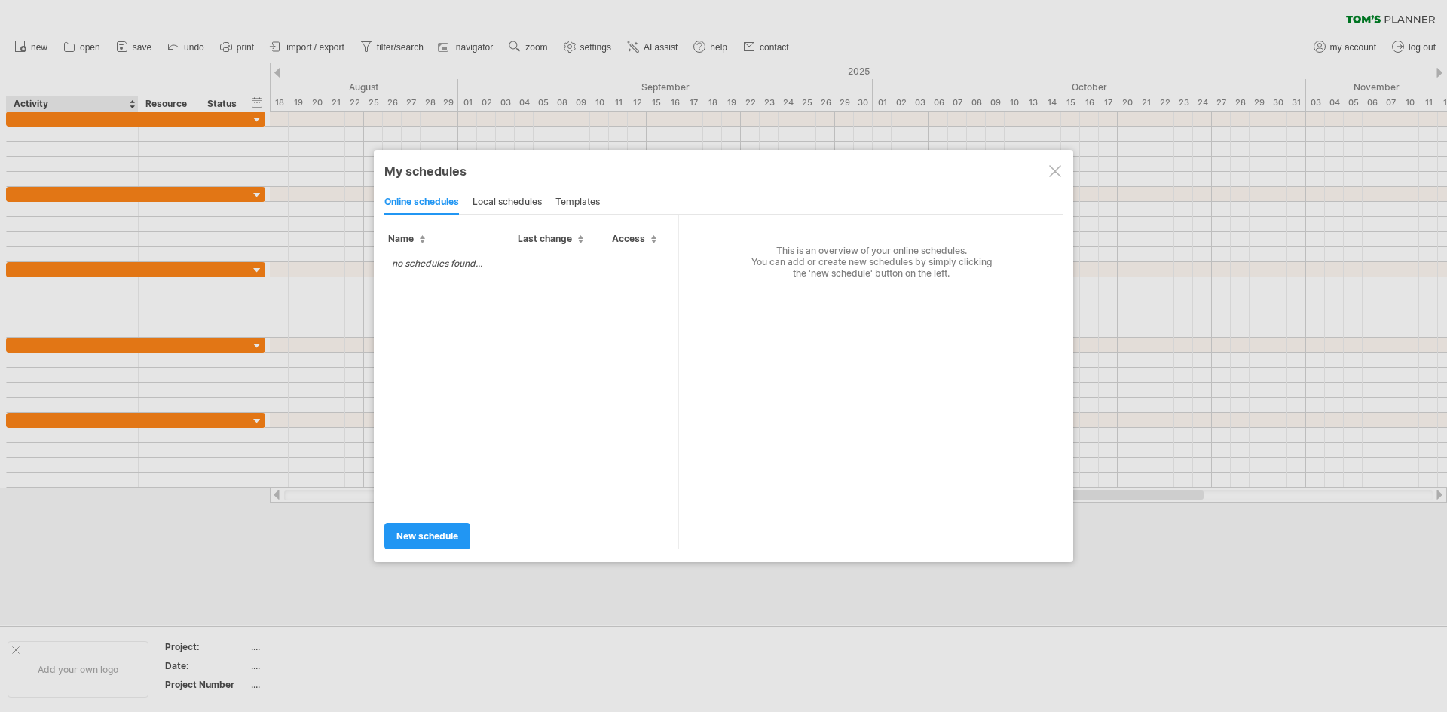
click at [497, 199] on div "local schedules" at bounding box center [506, 203] width 69 height 24
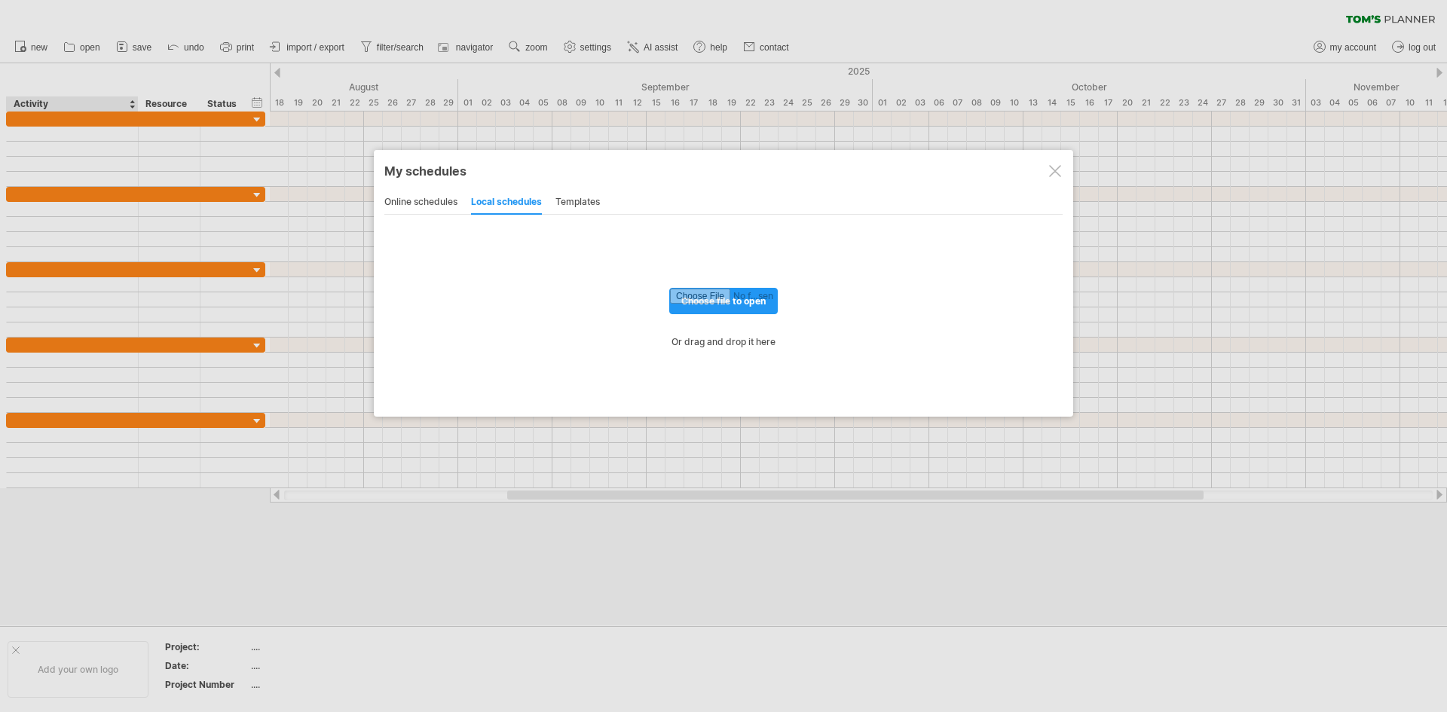
click at [598, 203] on div "templates" at bounding box center [577, 203] width 44 height 24
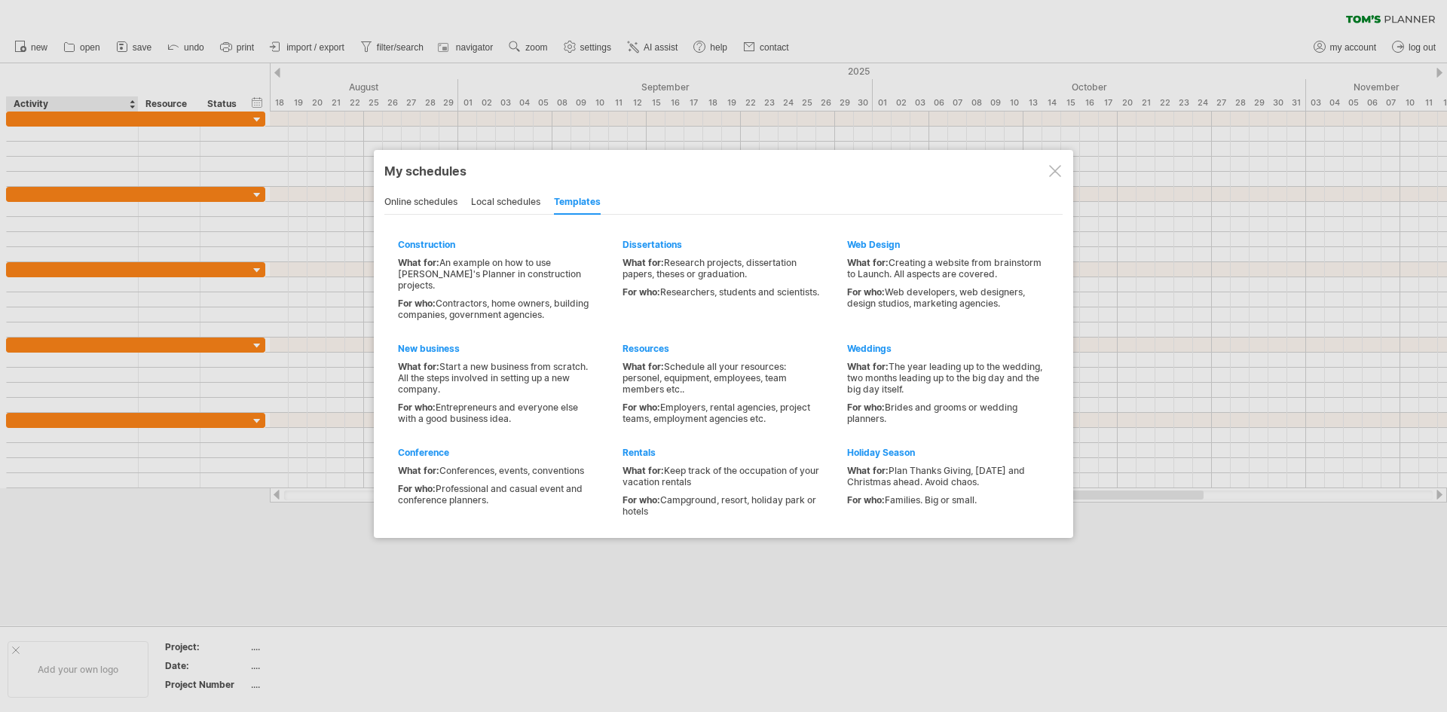
click at [523, 200] on div "local schedules" at bounding box center [505, 203] width 69 height 24
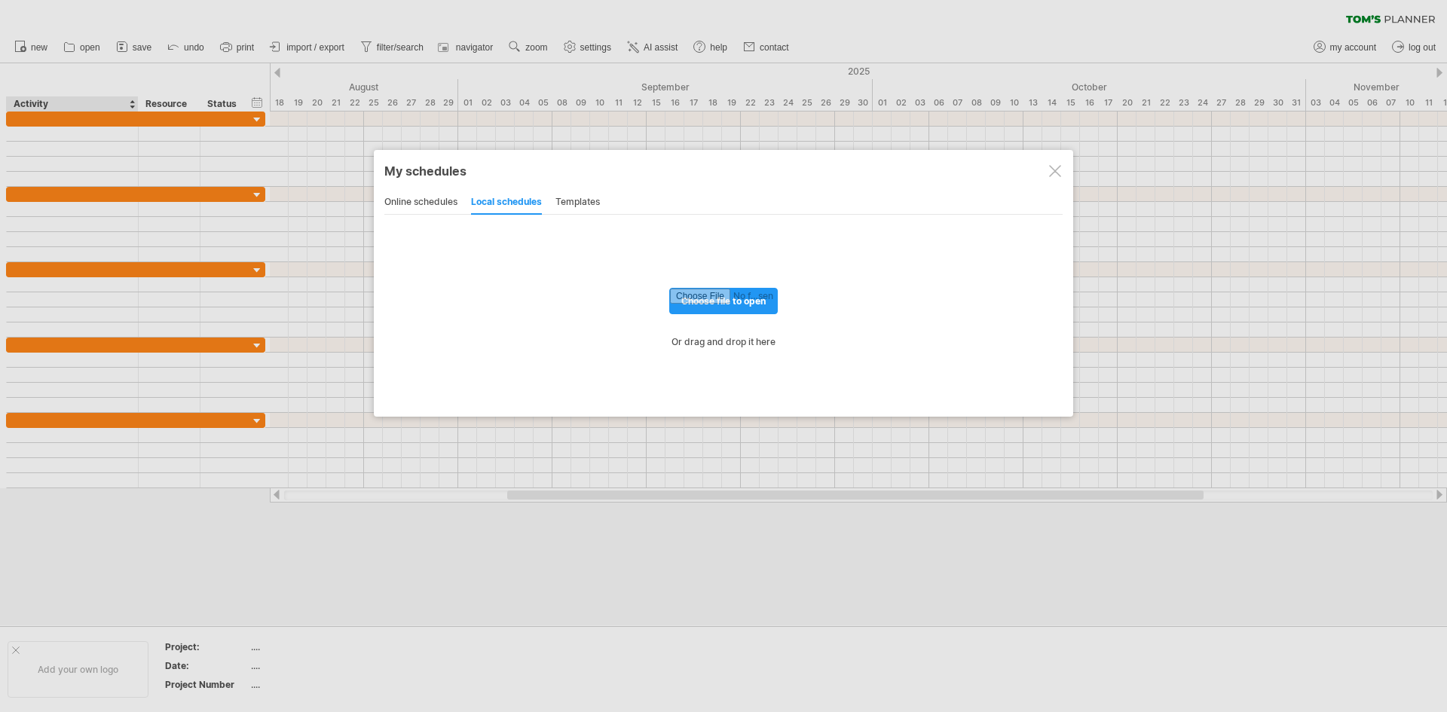
click at [401, 189] on div "My schedules share/collaborate online online schedules local schedules template…" at bounding box center [723, 283] width 699 height 267
click at [408, 203] on div "online schedules" at bounding box center [420, 203] width 73 height 24
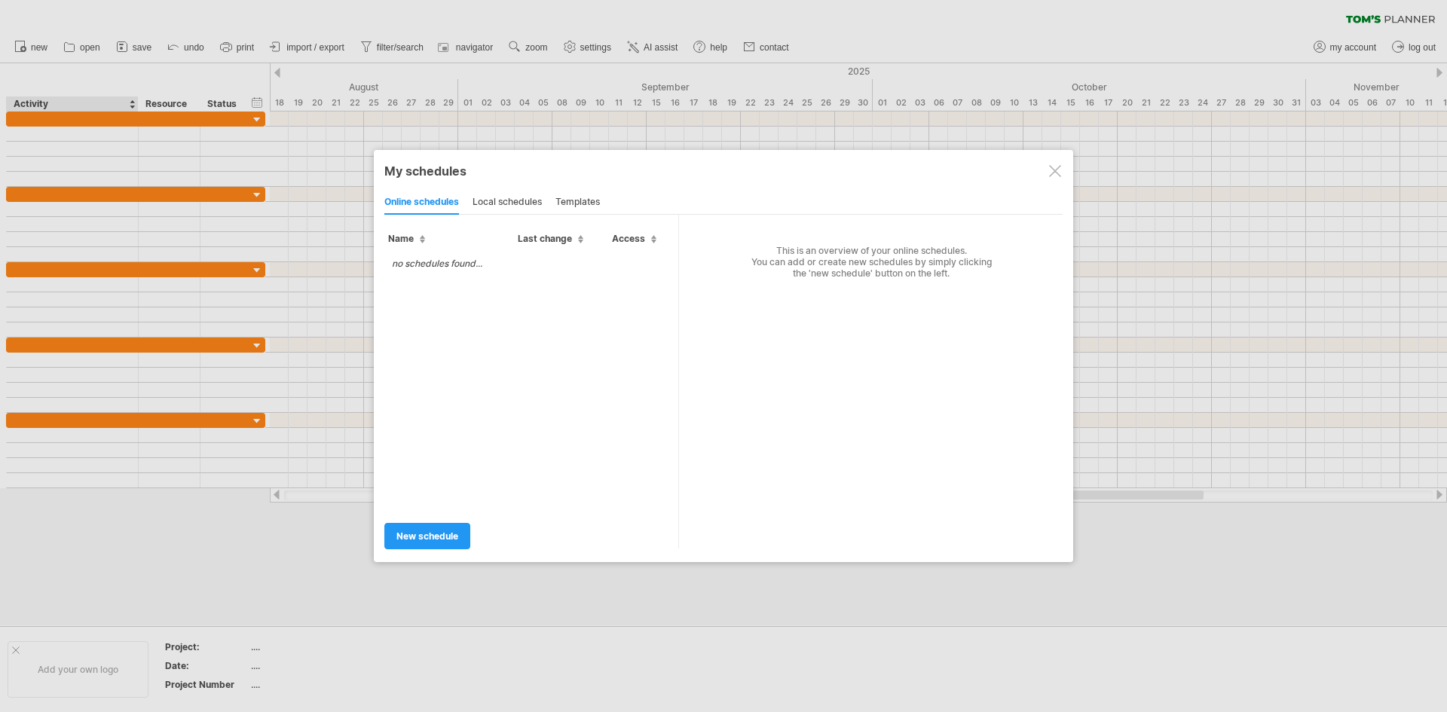
click at [1053, 170] on div at bounding box center [1055, 171] width 12 height 12
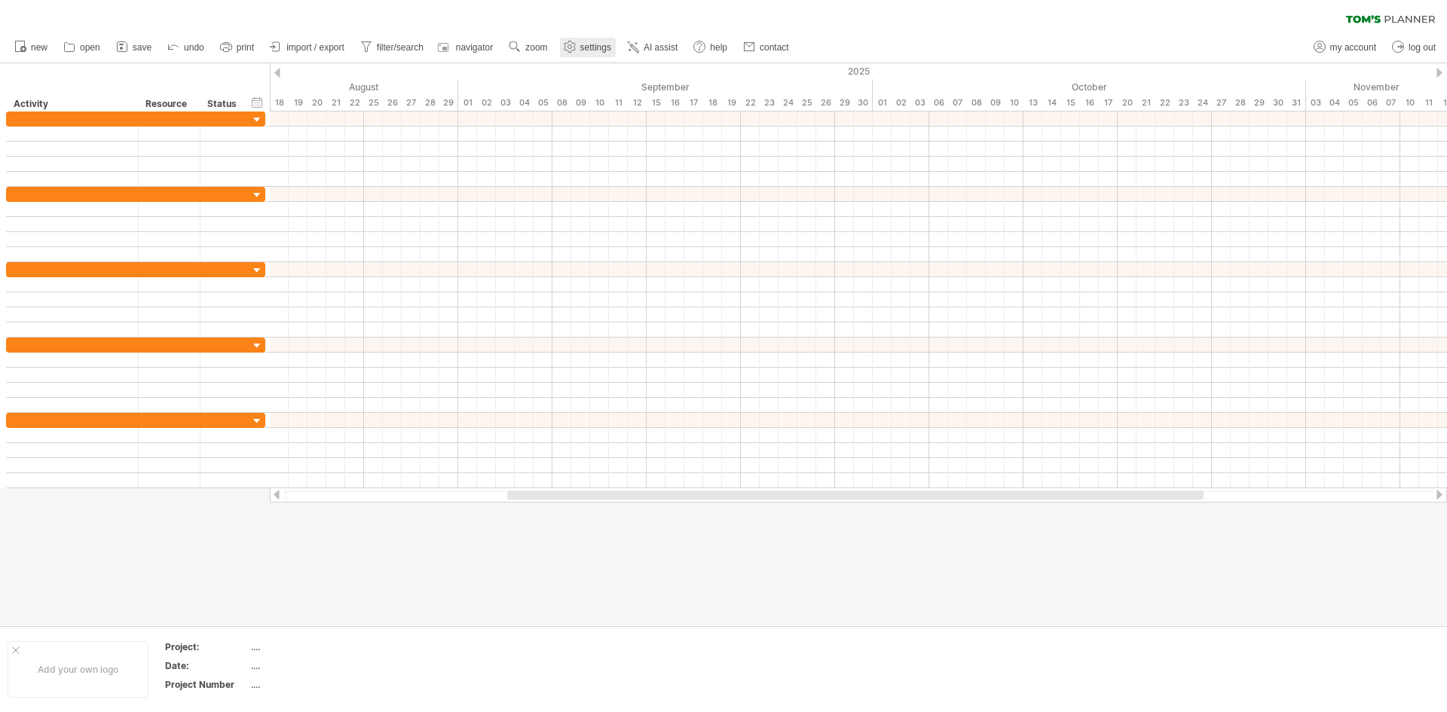
click at [576, 55] on link "settings" at bounding box center [588, 48] width 56 height 20
select select "*"
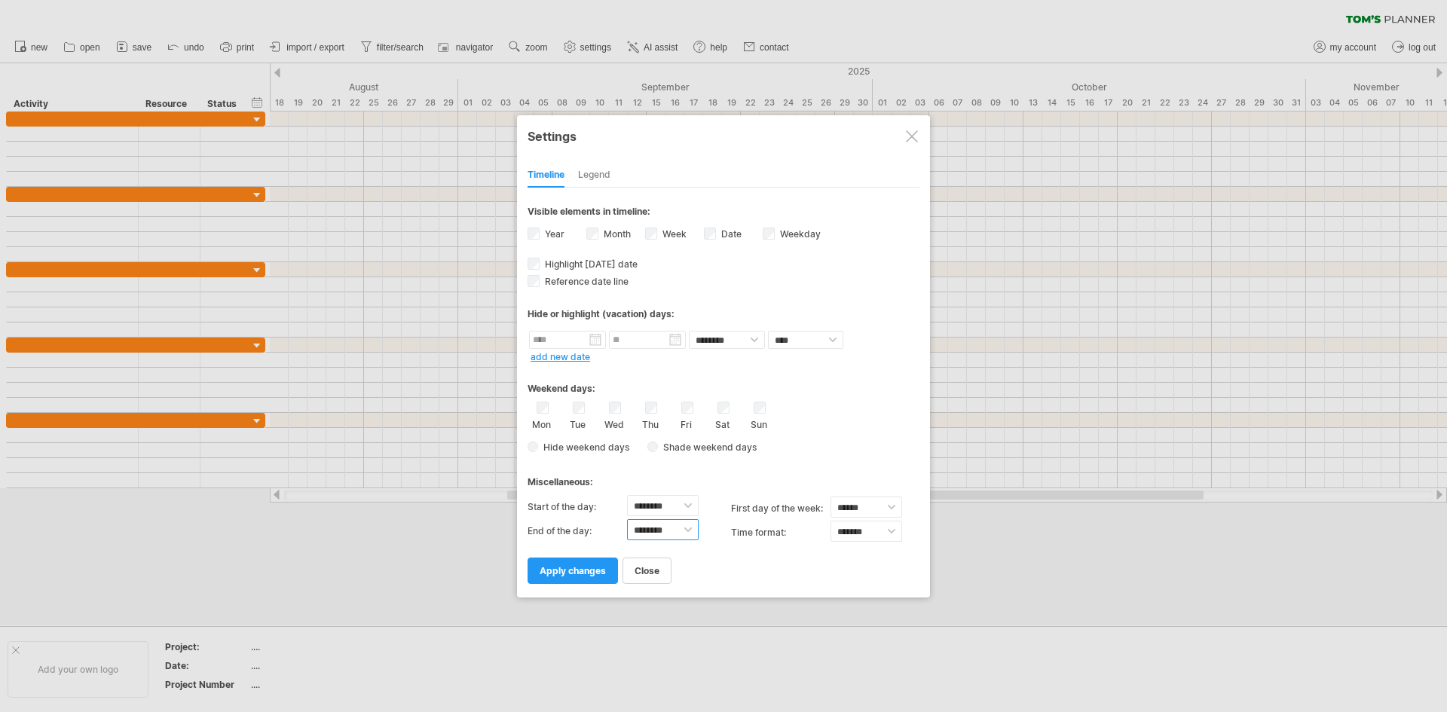
click at [682, 532] on select "******** ******** ******** ******** ******** ******** ******** ******** *******…" at bounding box center [663, 529] width 72 height 21
select select "**"
click at [627, 519] on select "******** ******** ******** ******** ******** ******** ******** ******** *******…" at bounding box center [663, 529] width 72 height 21
click at [719, 593] on div "**********" at bounding box center [723, 356] width 413 height 482
click at [873, 532] on select "******* *******" at bounding box center [866, 531] width 72 height 21
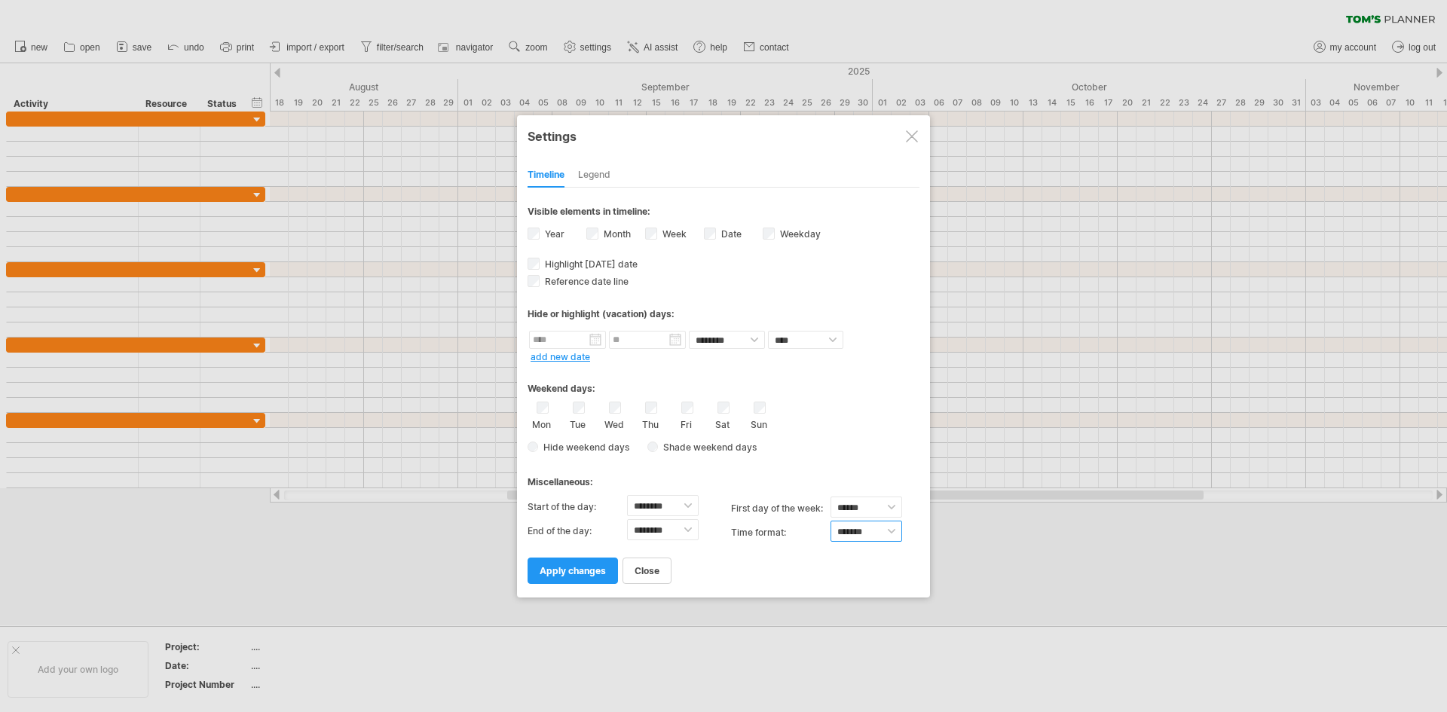
click at [873, 532] on select "******* *******" at bounding box center [866, 531] width 72 height 21
click at [768, 579] on div "close apply changes" at bounding box center [723, 564] width 392 height 38
click at [584, 570] on span "apply changes" at bounding box center [573, 570] width 66 height 11
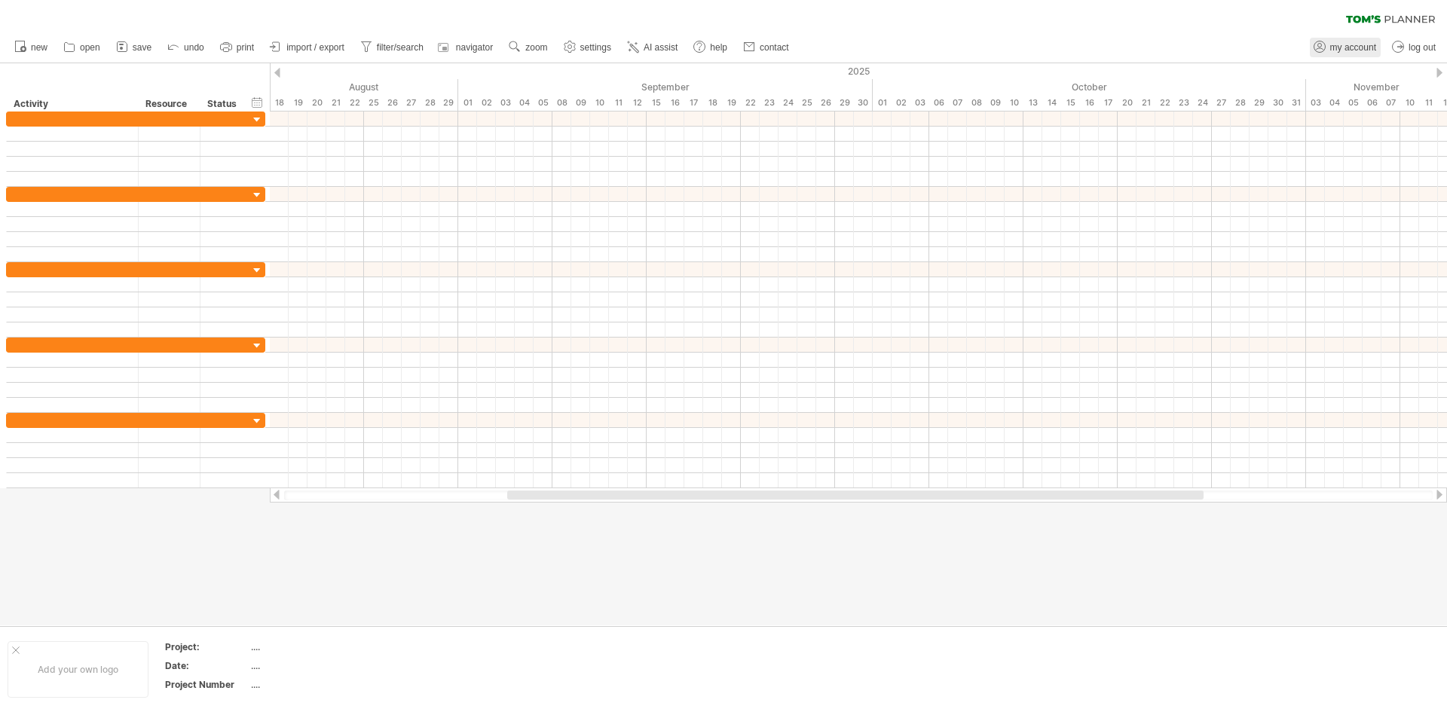
click at [1340, 57] on link "my account" at bounding box center [1345, 48] width 71 height 20
type input "**********"
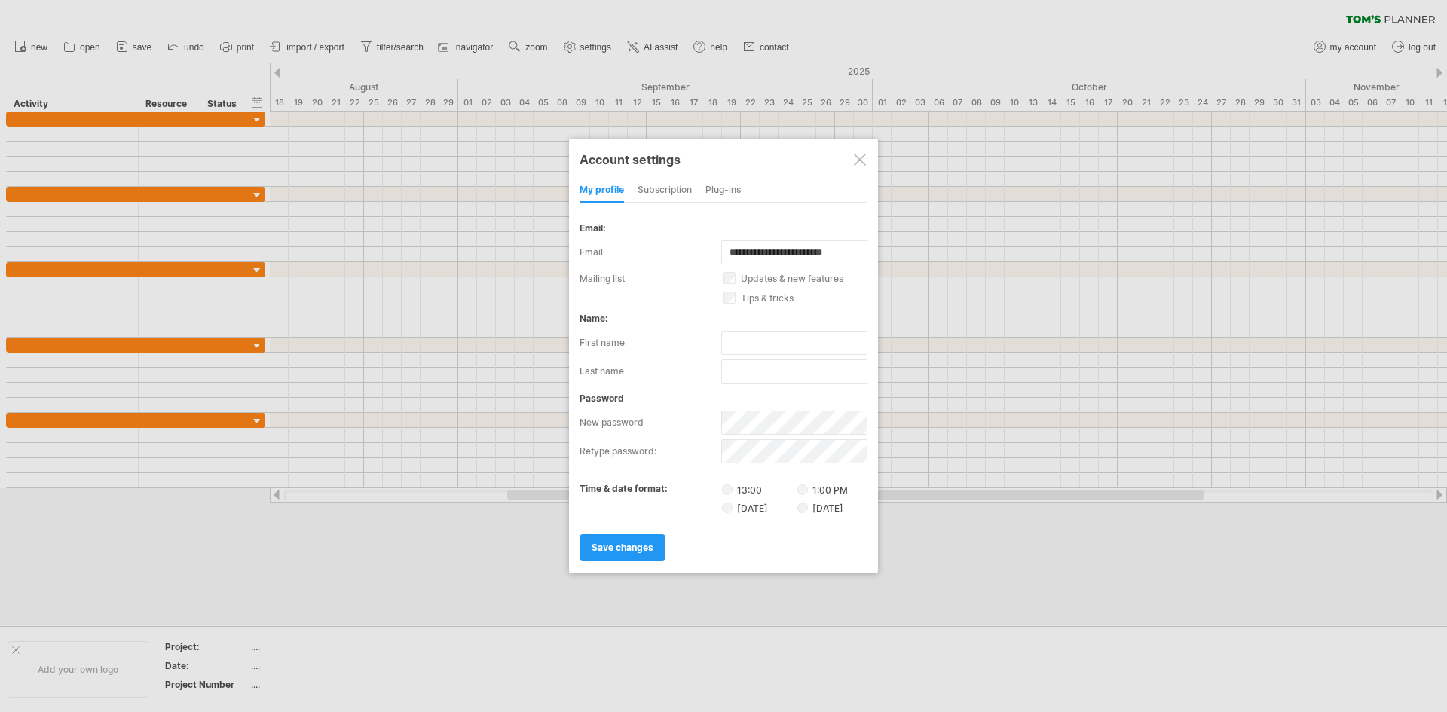
click at [665, 185] on div "subscription" at bounding box center [664, 191] width 54 height 24
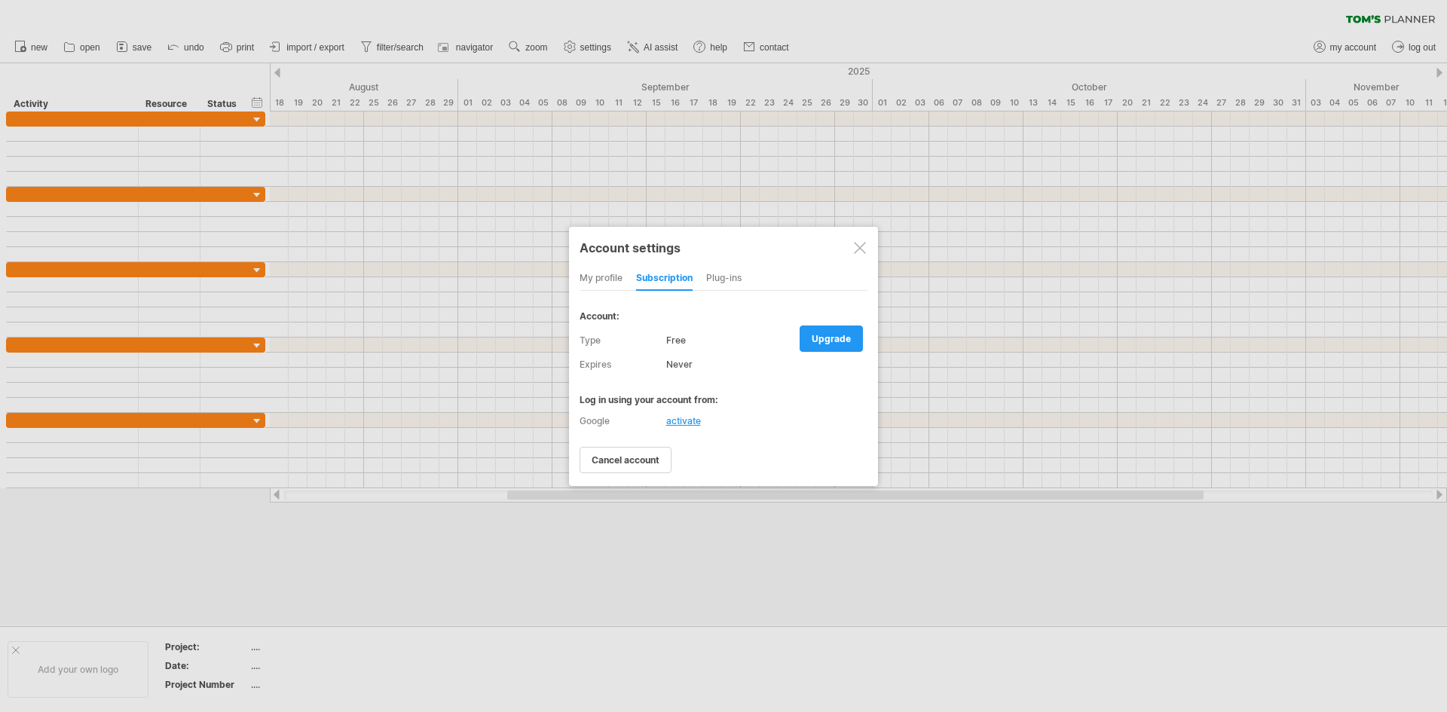
click at [858, 242] on div at bounding box center [860, 248] width 12 height 12
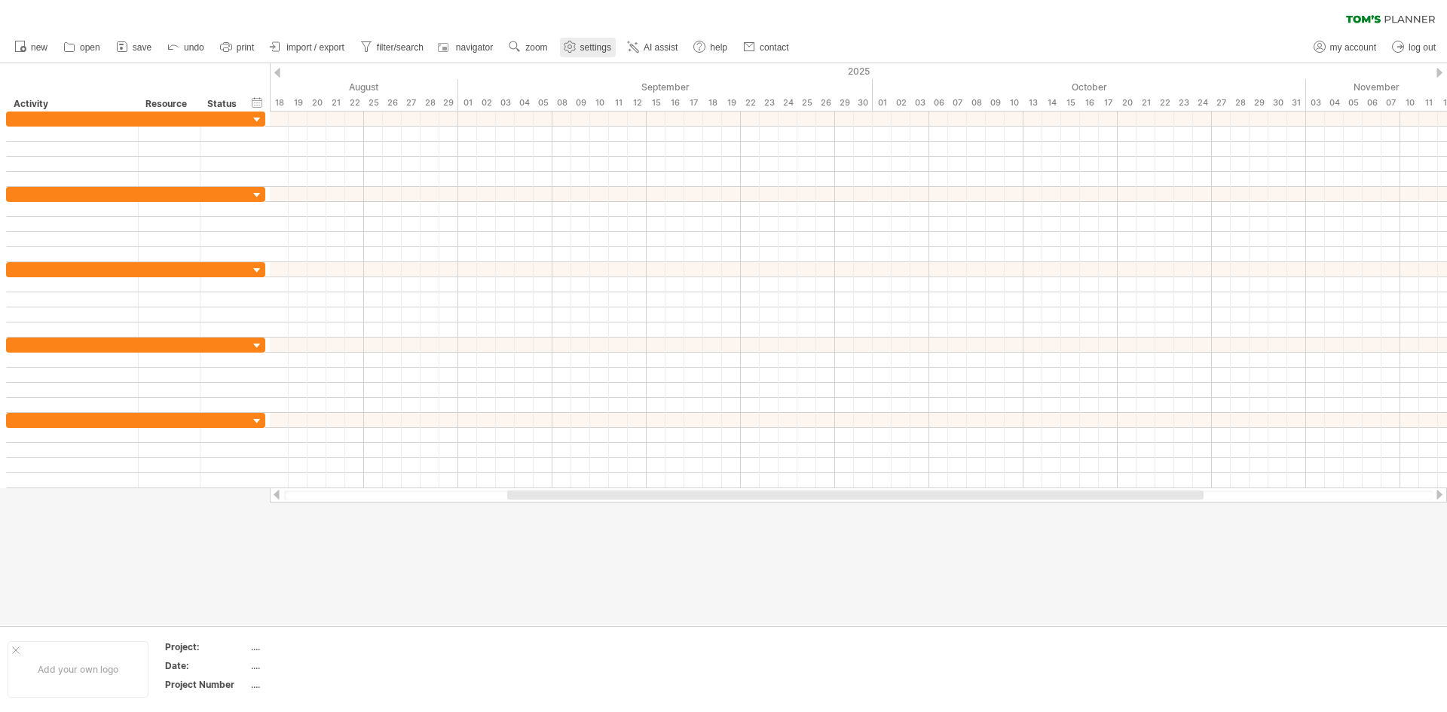
click at [580, 41] on link "settings" at bounding box center [588, 48] width 56 height 20
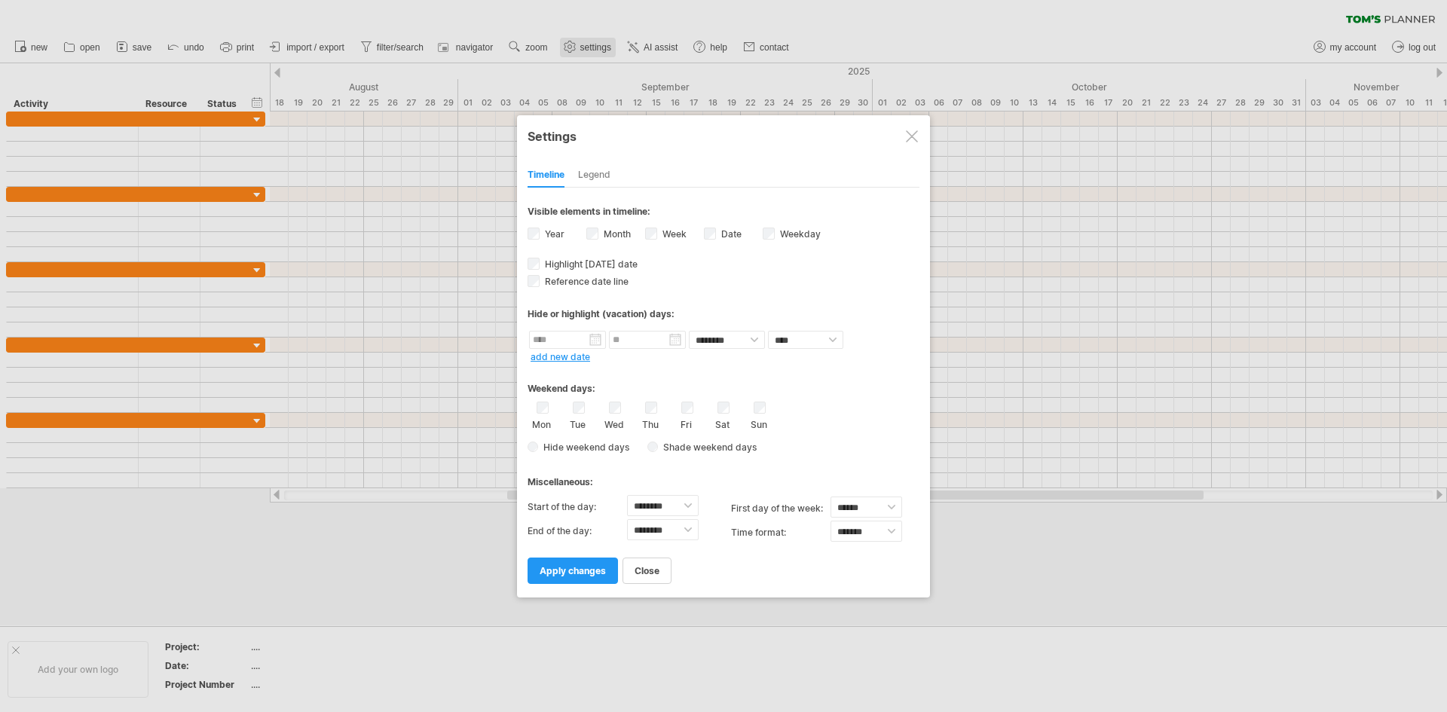
click at [580, 41] on div at bounding box center [723, 356] width 1447 height 712
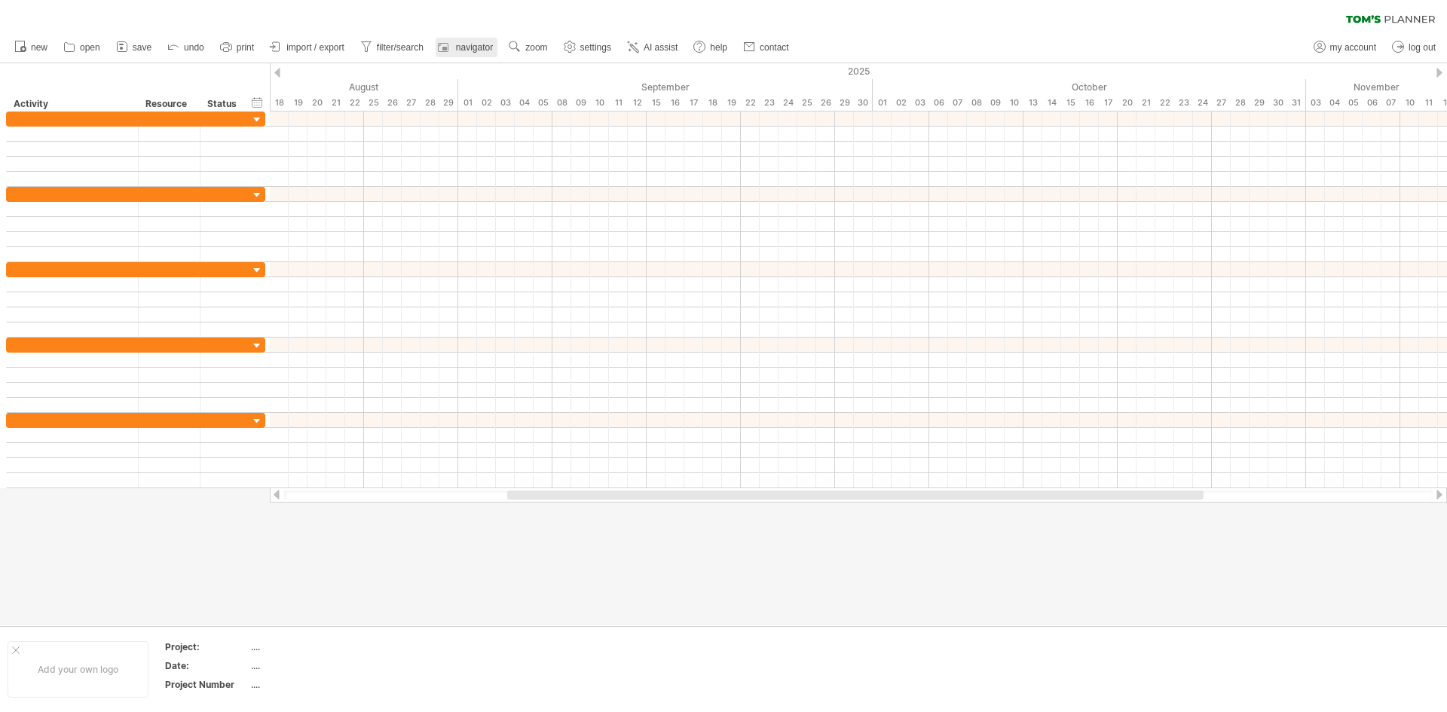
click at [466, 40] on link "navigator" at bounding box center [467, 48] width 62 height 20
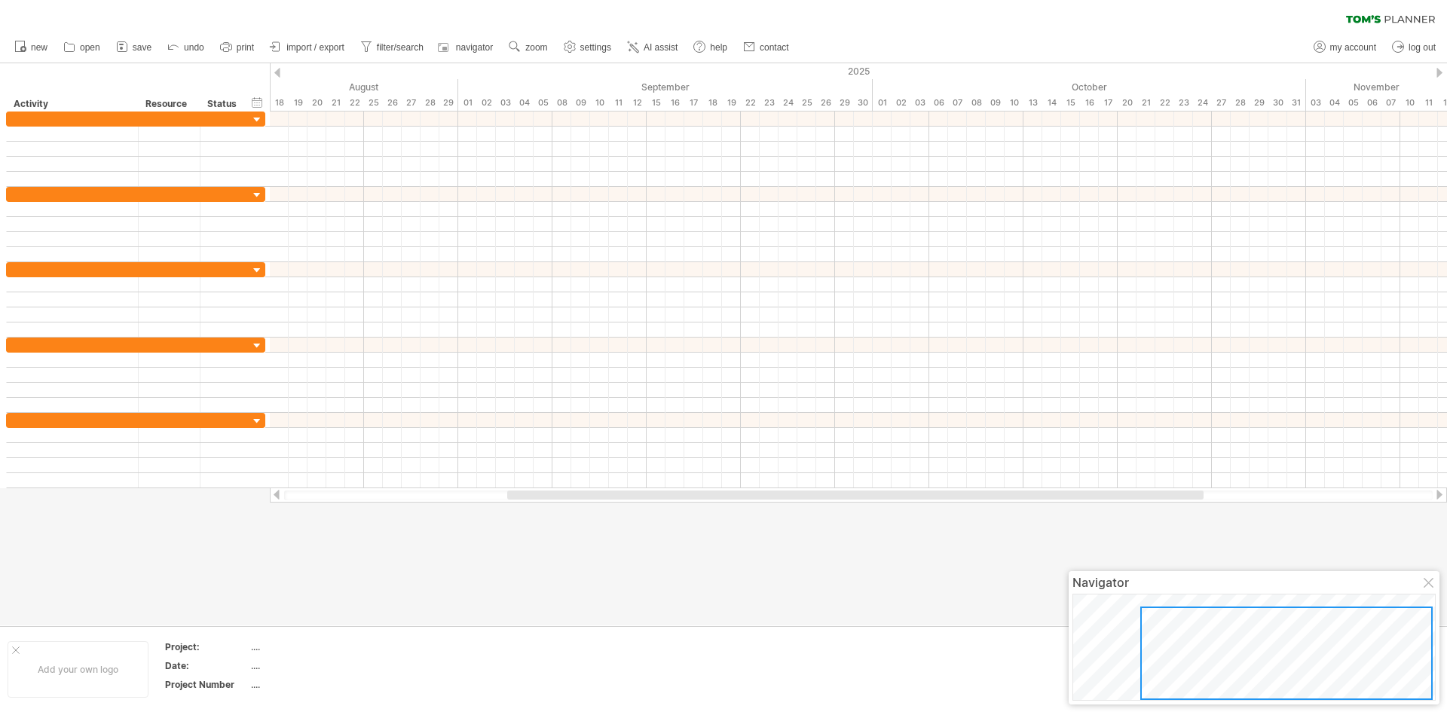
click at [1429, 583] on div at bounding box center [1429, 584] width 12 height 12
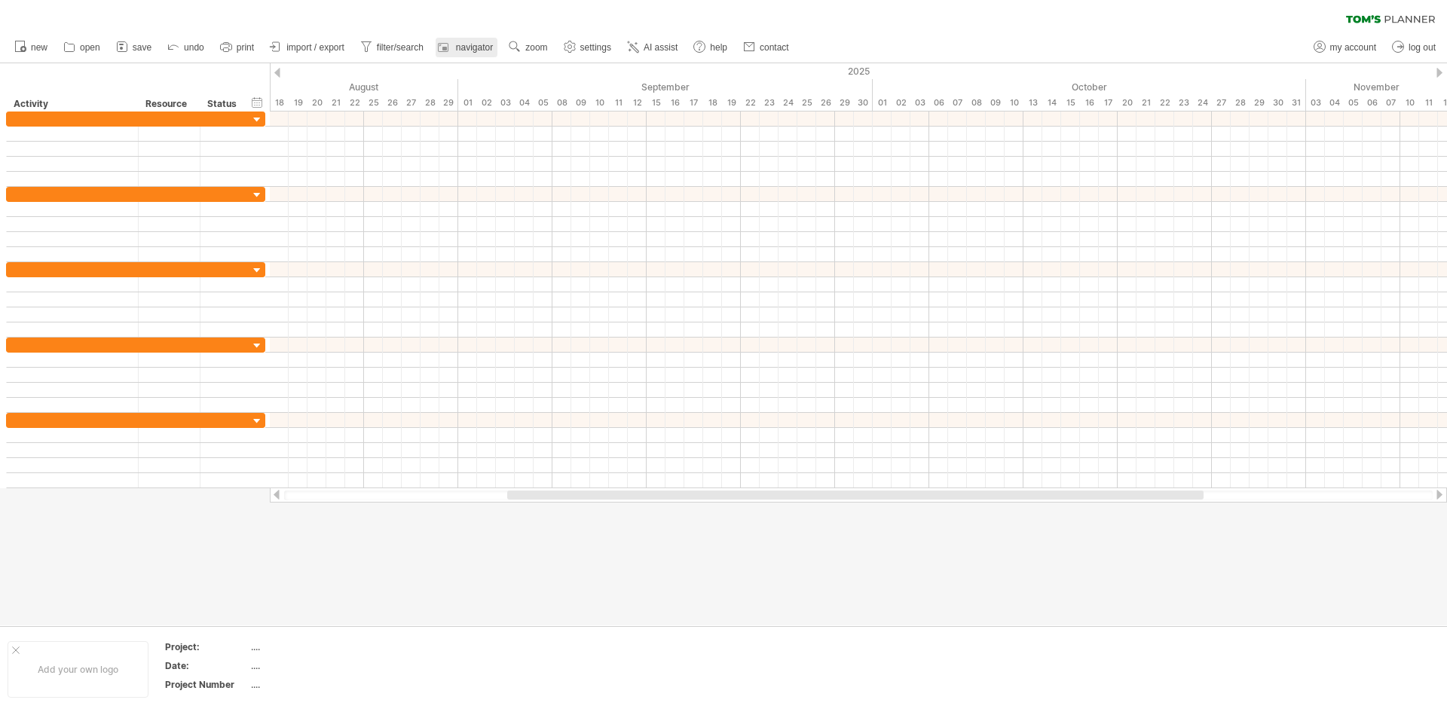
click at [460, 43] on span "navigator" at bounding box center [474, 47] width 37 height 11
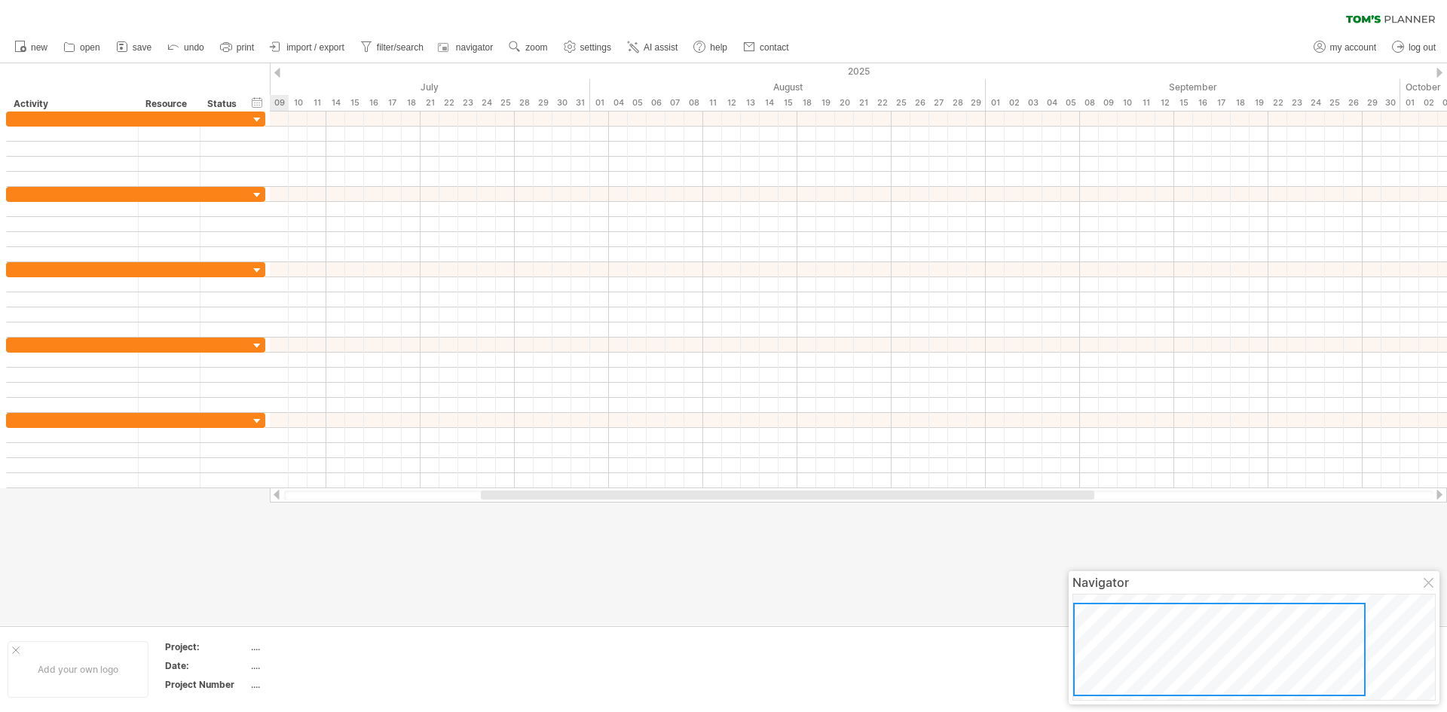
drag, startPoint x: 1089, startPoint y: 587, endPoint x: 1092, endPoint y: 640, distance: 52.8
click at [1092, 640] on div at bounding box center [1219, 649] width 292 height 93
click at [1432, 585] on div at bounding box center [1429, 584] width 12 height 12
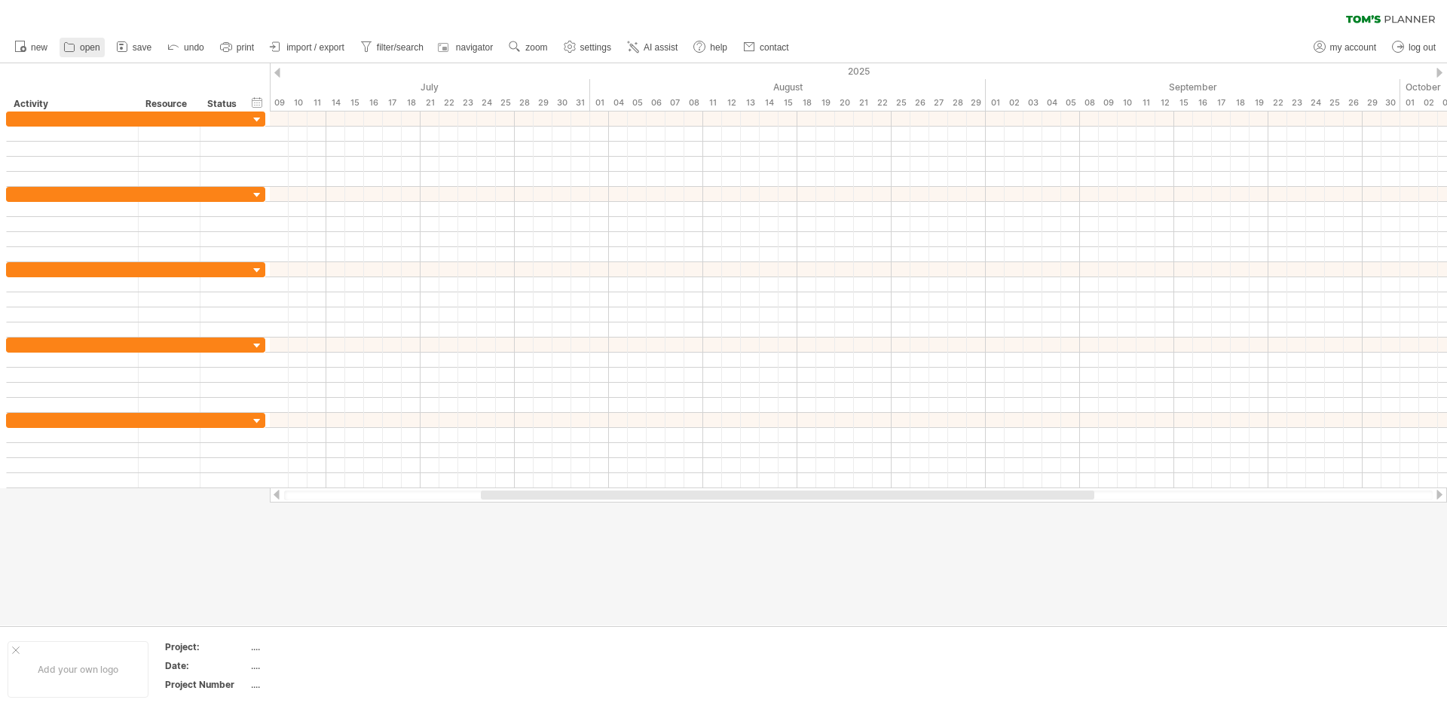
click at [94, 47] on span "open" at bounding box center [90, 47] width 20 height 11
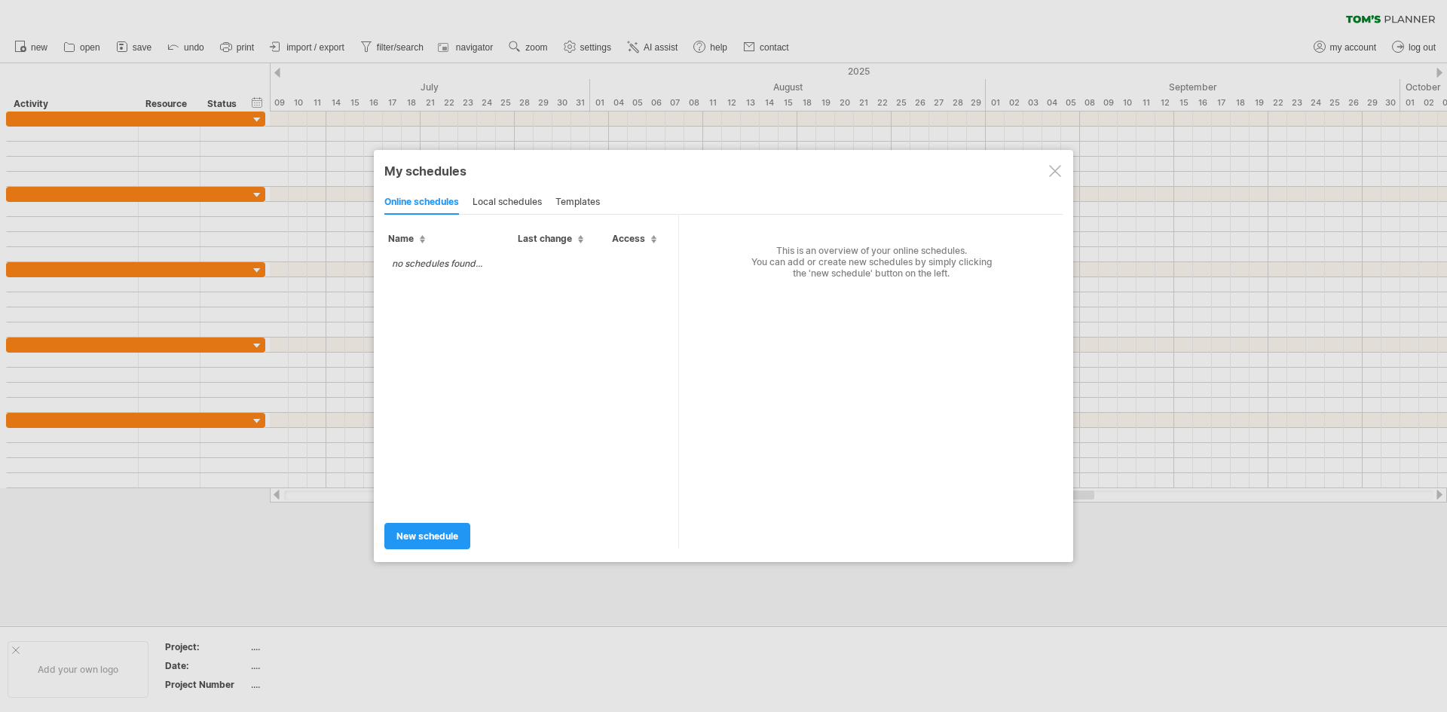
click at [1056, 167] on div at bounding box center [1055, 171] width 12 height 12
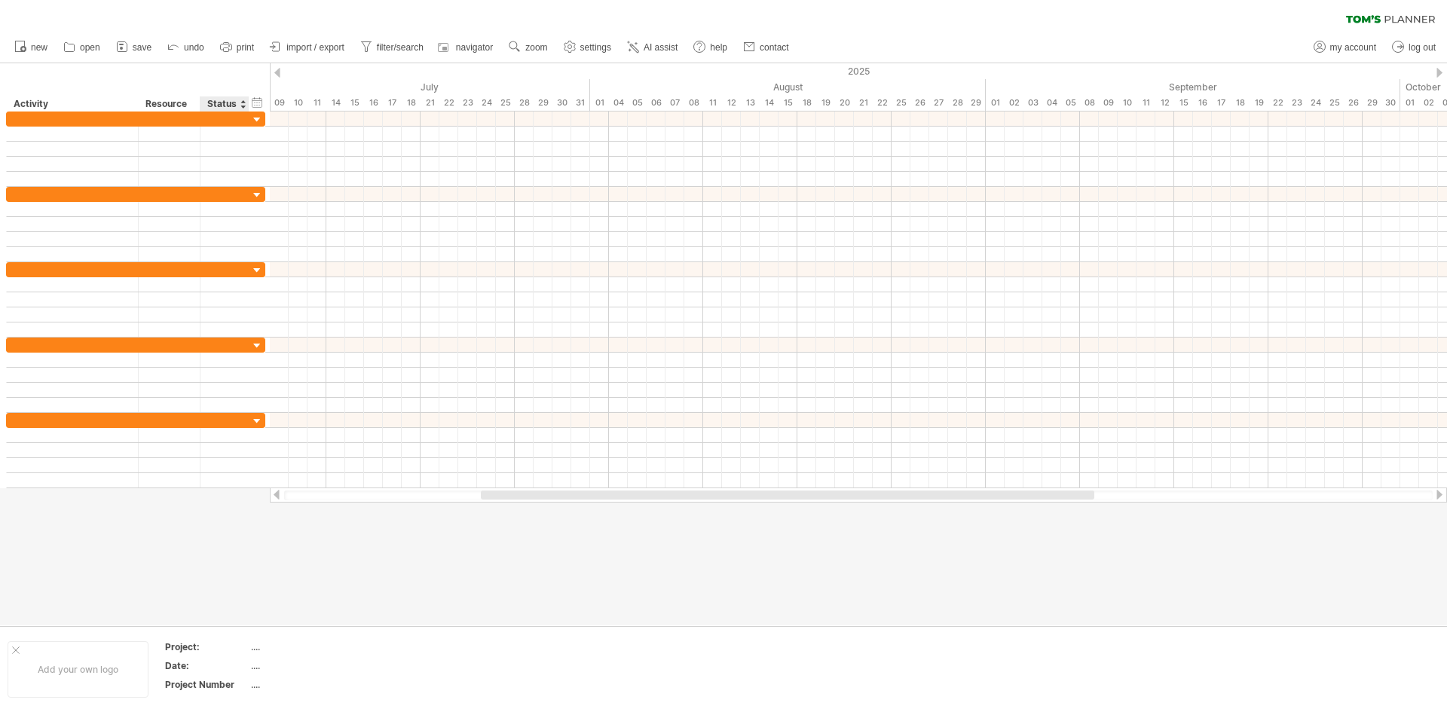
click at [263, 573] on div at bounding box center [723, 344] width 1447 height 562
click at [146, 55] on link "save" at bounding box center [134, 48] width 44 height 20
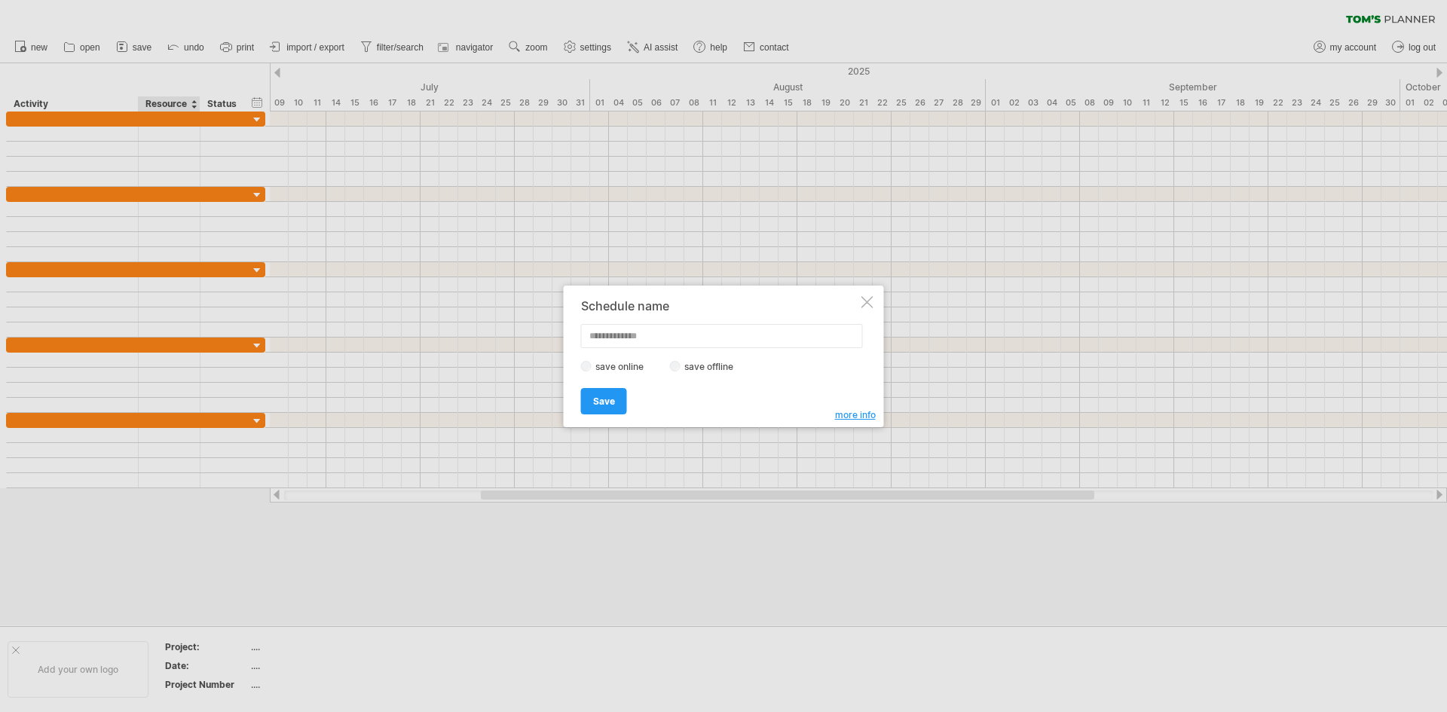
click at [676, 347] on input "text" at bounding box center [722, 336] width 282 height 24
click at [680, 347] on input "text" at bounding box center [722, 336] width 282 height 24
type input "**********"
click at [589, 408] on link "Save" at bounding box center [604, 401] width 46 height 26
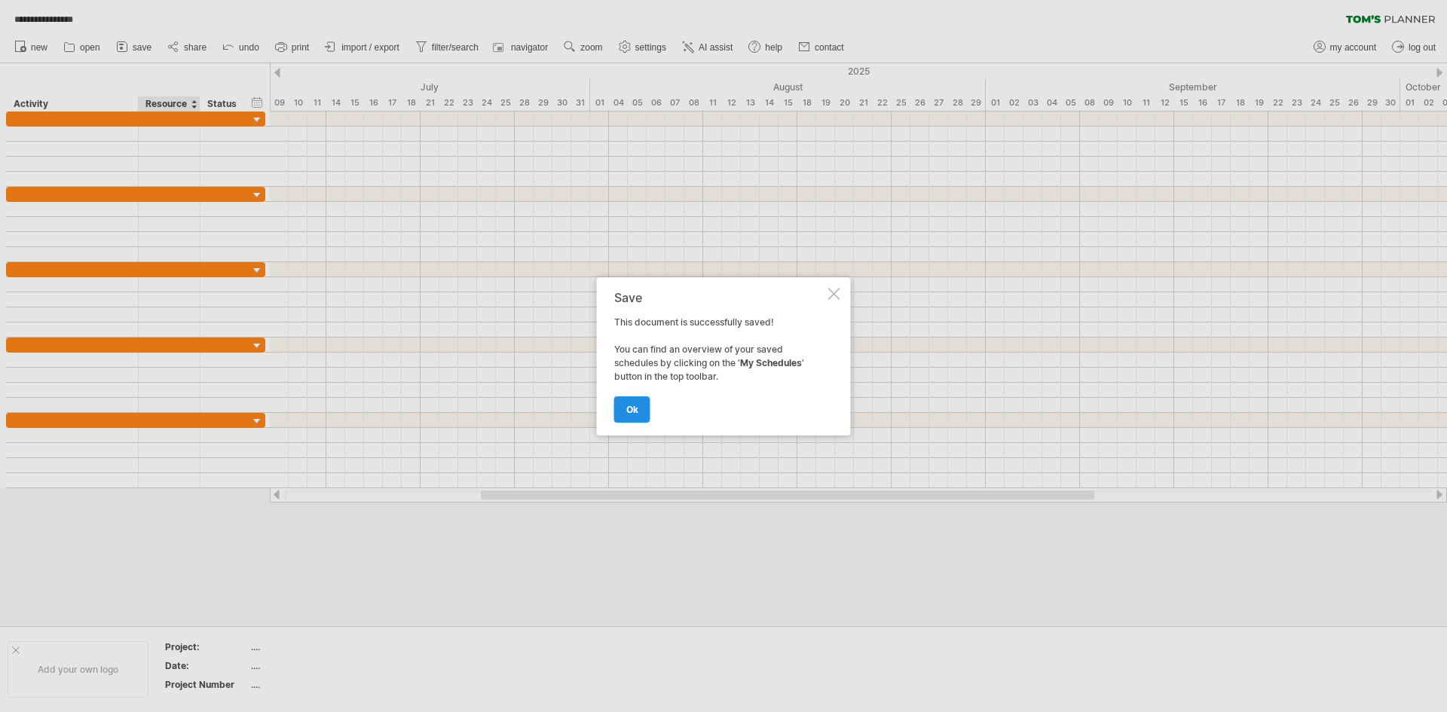
click at [631, 417] on link "ok" at bounding box center [632, 409] width 36 height 26
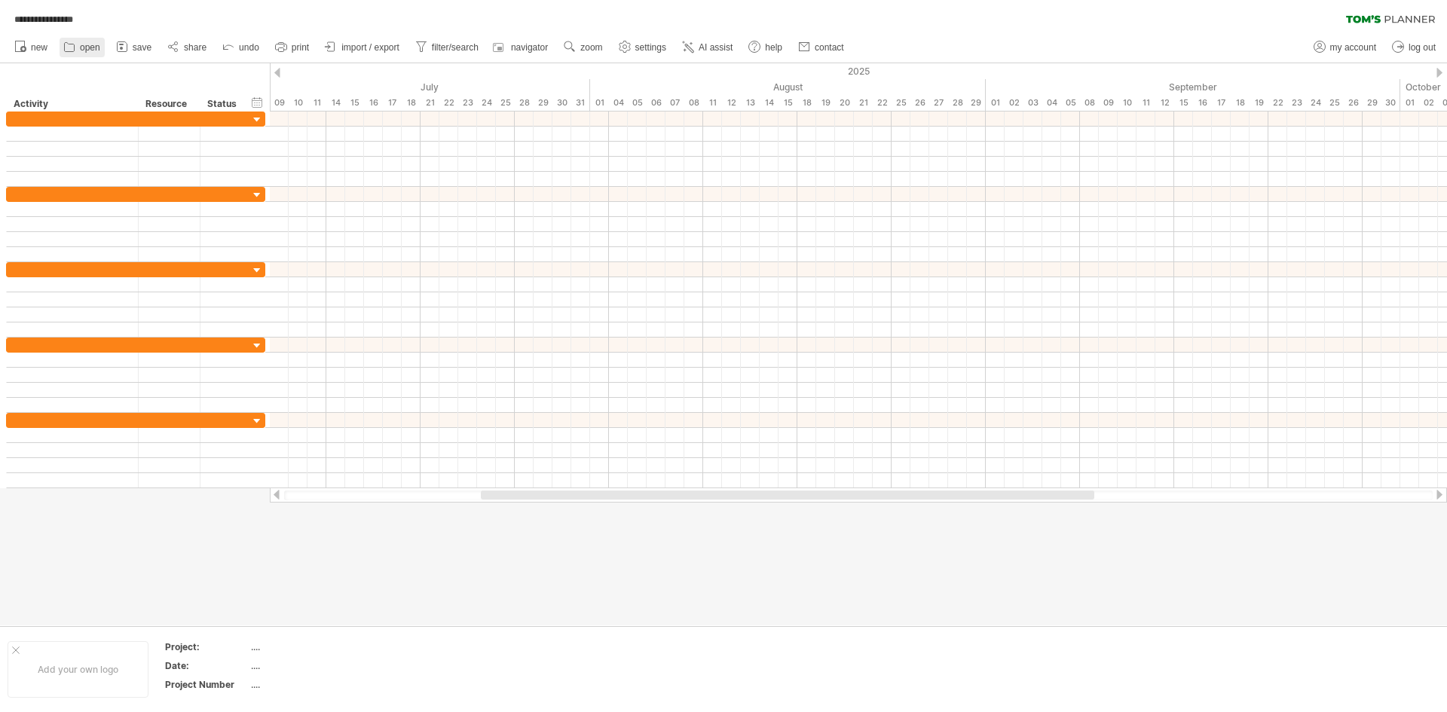
click at [72, 44] on icon at bounding box center [70, 47] width 10 height 9
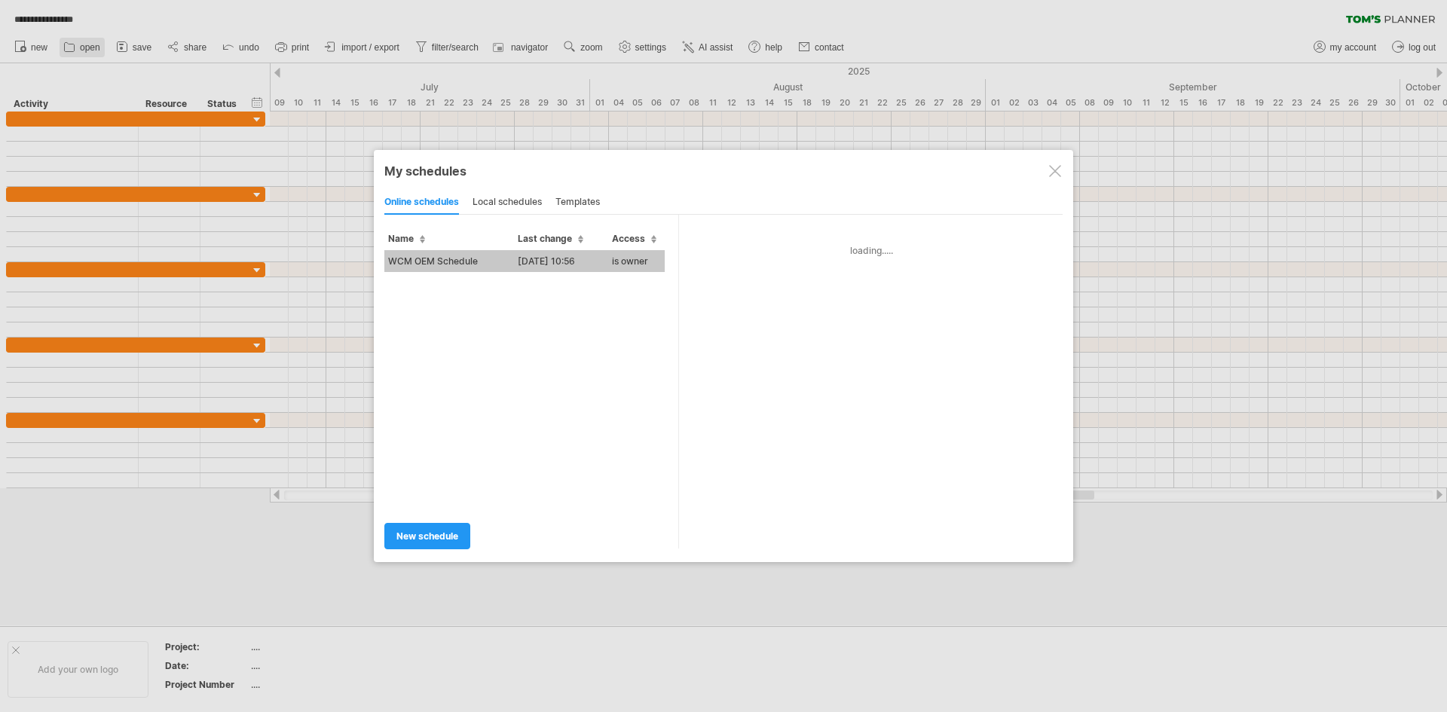
type input "**********"
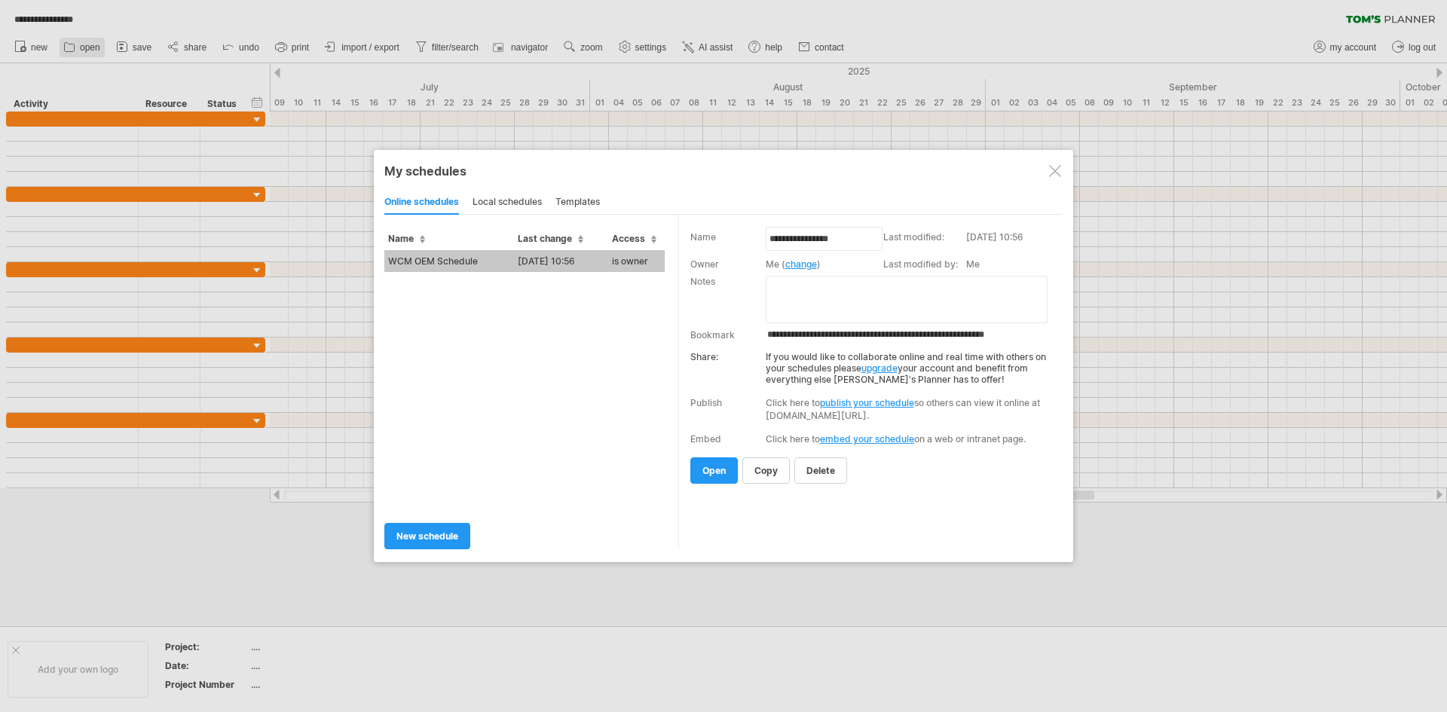
click at [72, 44] on div at bounding box center [723, 356] width 1447 height 712
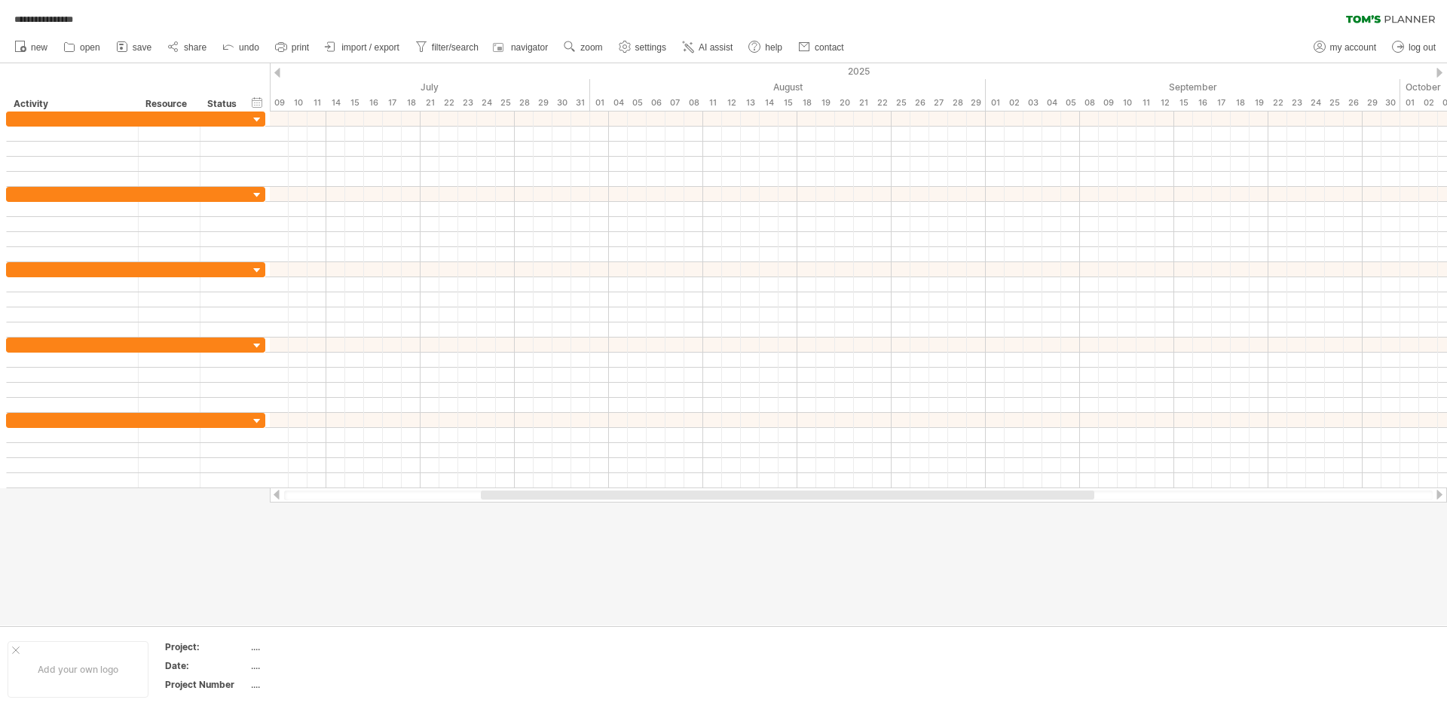
click at [200, 17] on div "**********" at bounding box center [723, 16] width 1447 height 32
drag, startPoint x: 510, startPoint y: 496, endPoint x: 253, endPoint y: 513, distance: 257.5
click at [253, 513] on div "**********" at bounding box center [723, 356] width 1447 height 712
